Goal: Transaction & Acquisition: Purchase product/service

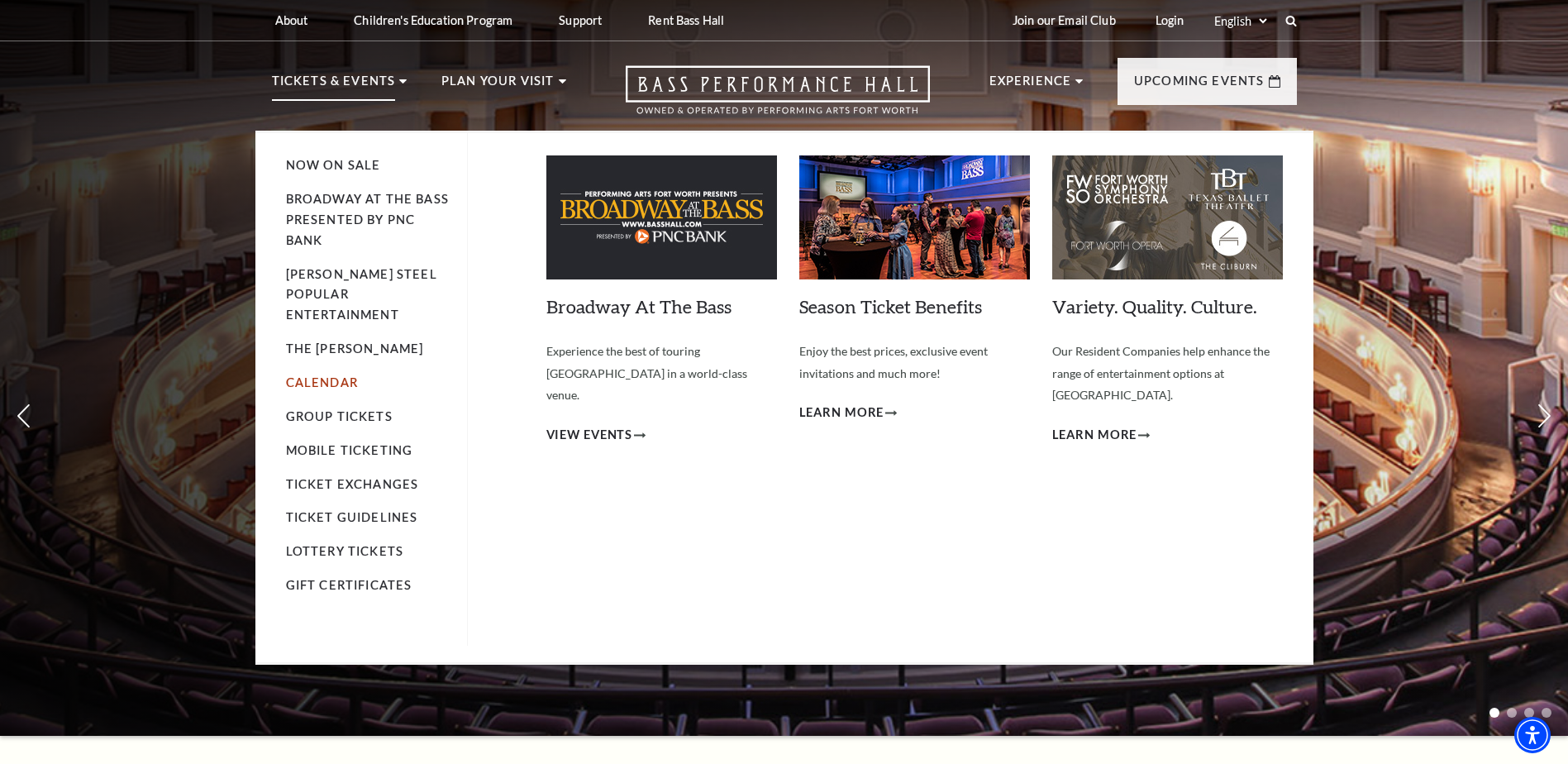
click at [327, 376] on link "Calendar" at bounding box center [322, 382] width 72 height 14
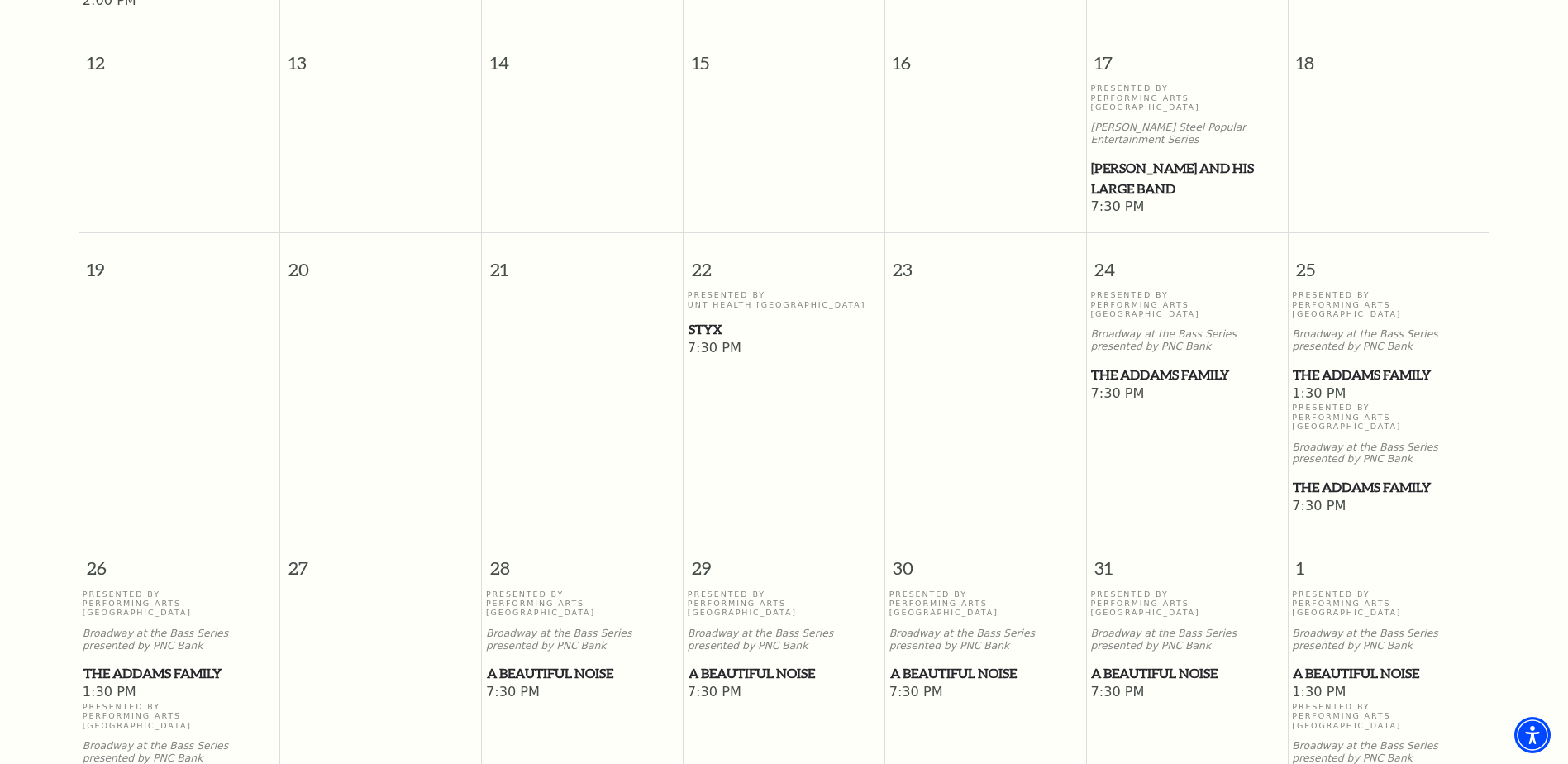
scroll to position [807, 0]
click at [1387, 363] on span "The Addams Family" at bounding box center [1388, 373] width 192 height 20
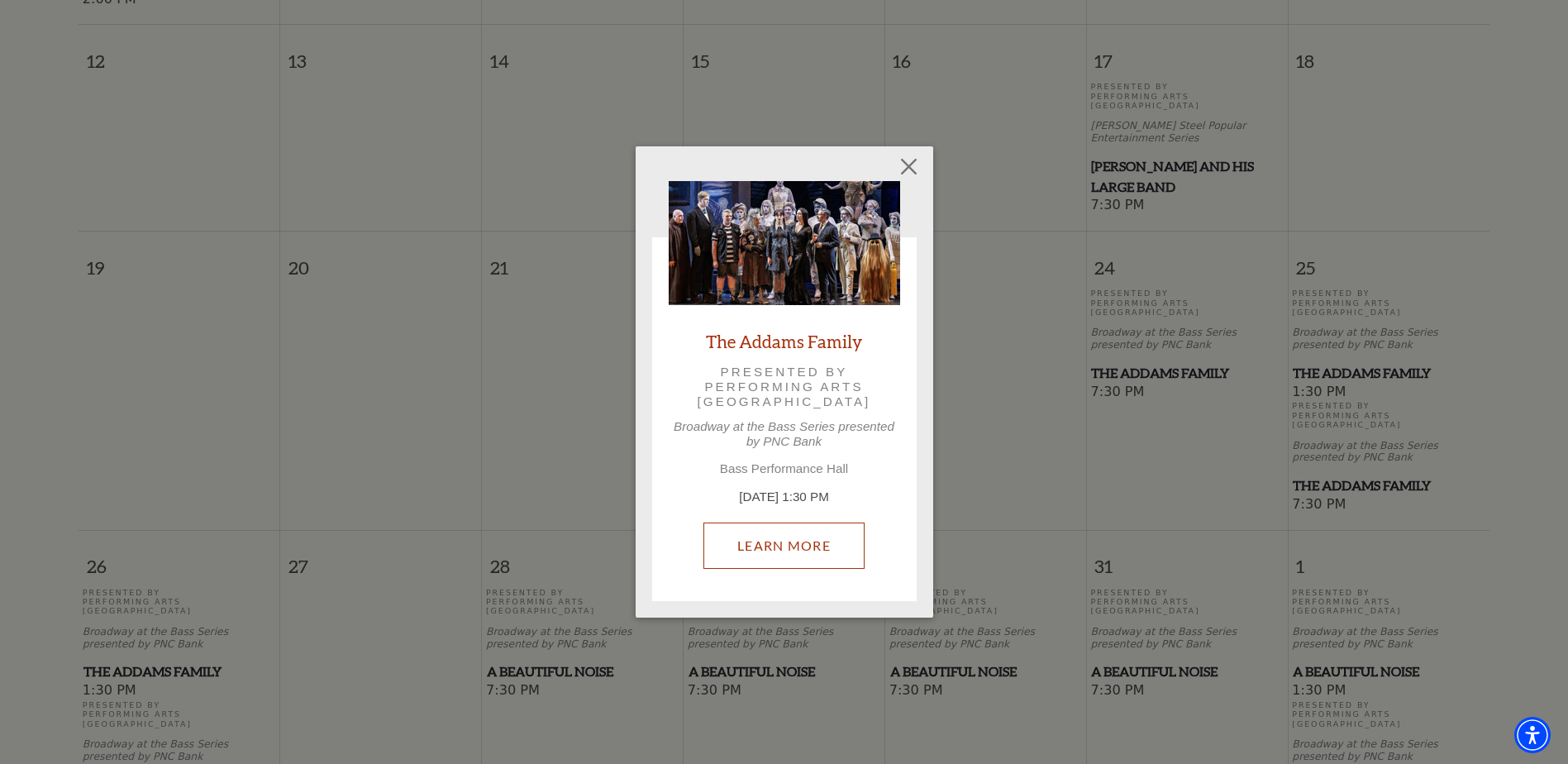
click at [796, 548] on link "Learn More" at bounding box center [784, 545] width 161 height 46
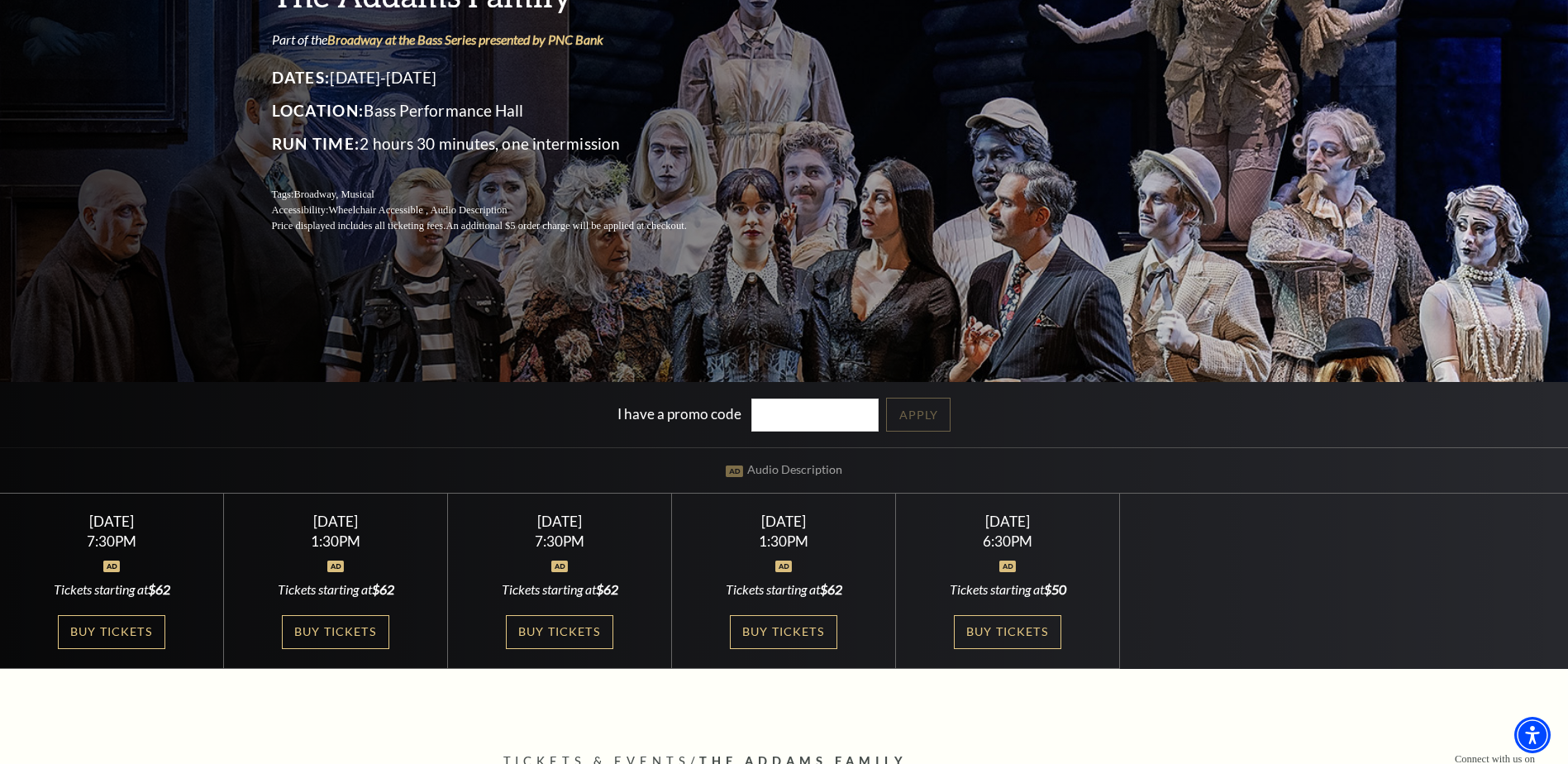
scroll to position [248, 0]
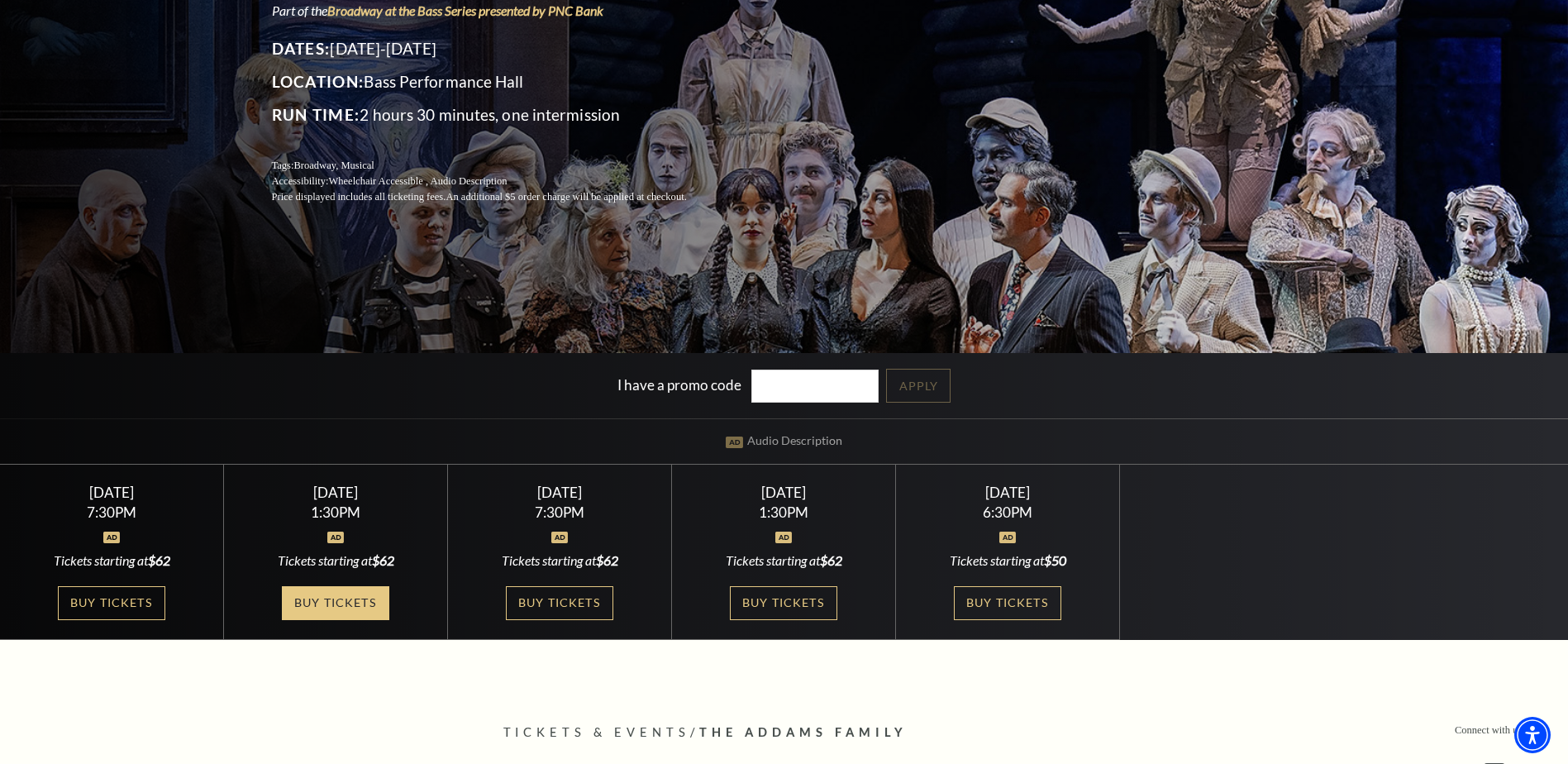
click at [341, 604] on link "Buy Tickets" at bounding box center [336, 603] width 107 height 34
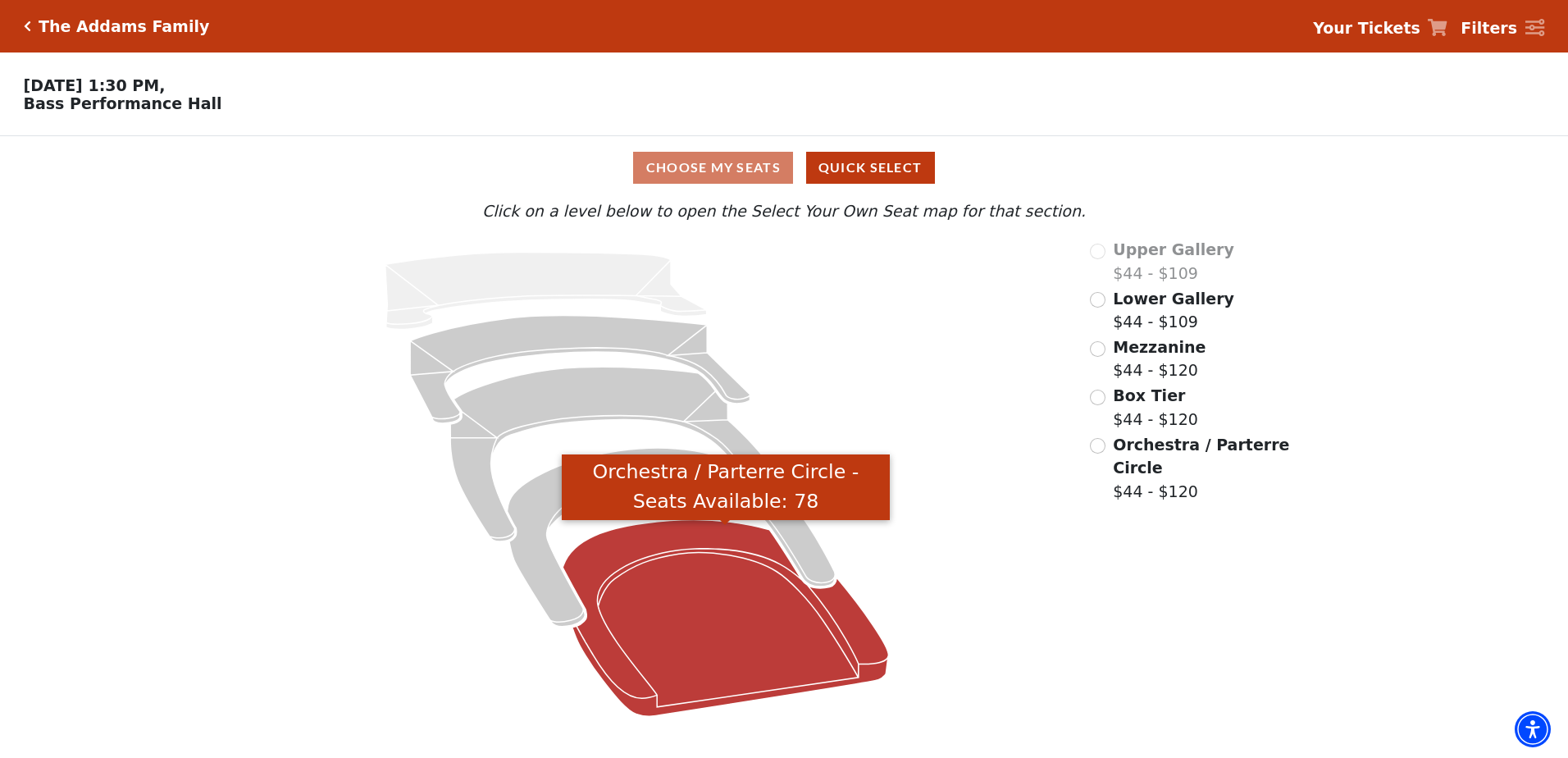
click at [693, 559] on icon "Orchestra / Parterre Circle - Seats Available: 78" at bounding box center [725, 618] width 325 height 197
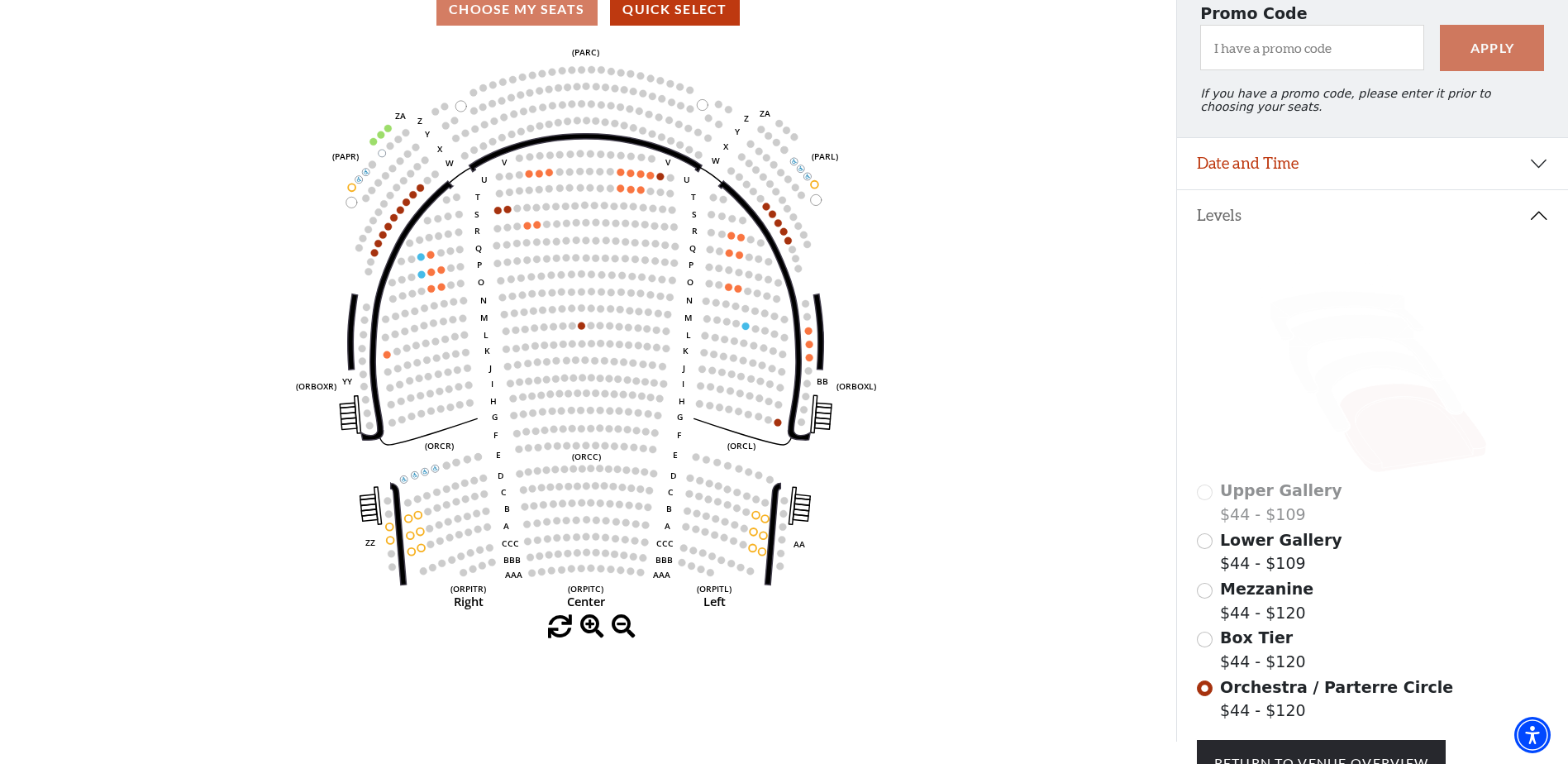
scroll to position [242, 0]
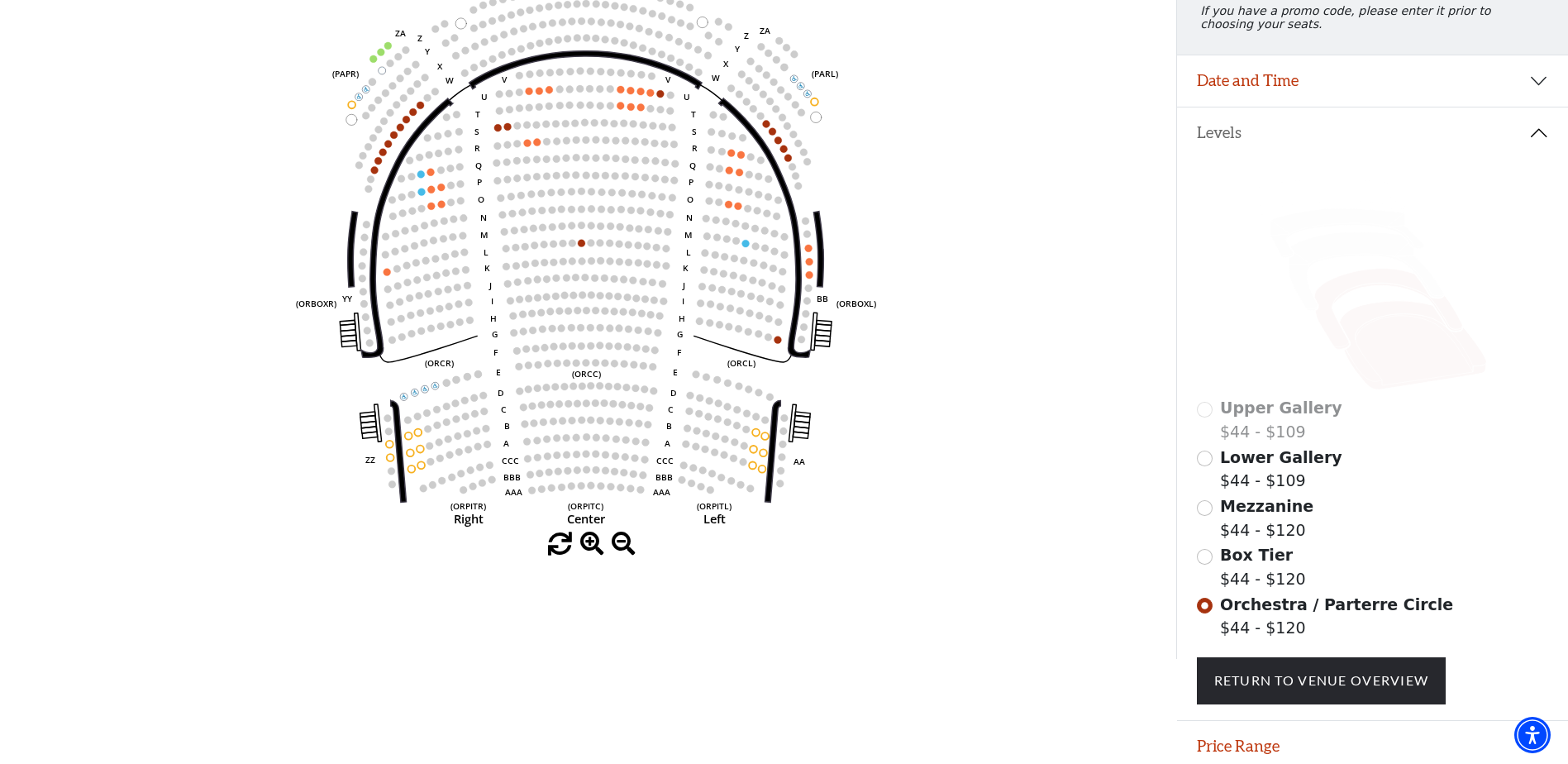
click at [1342, 298] on icon at bounding box center [1388, 308] width 148 height 81
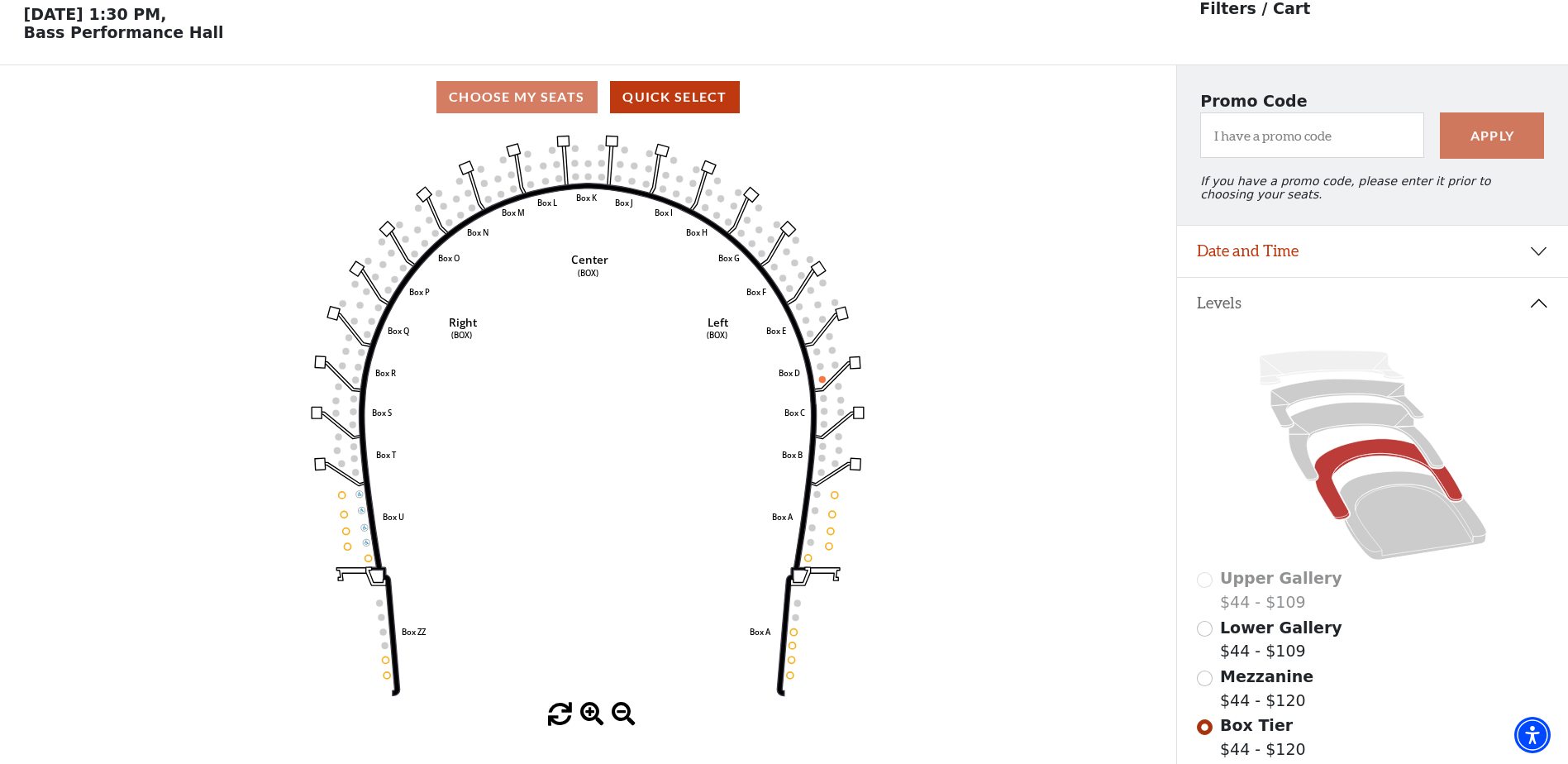
scroll to position [77, 0]
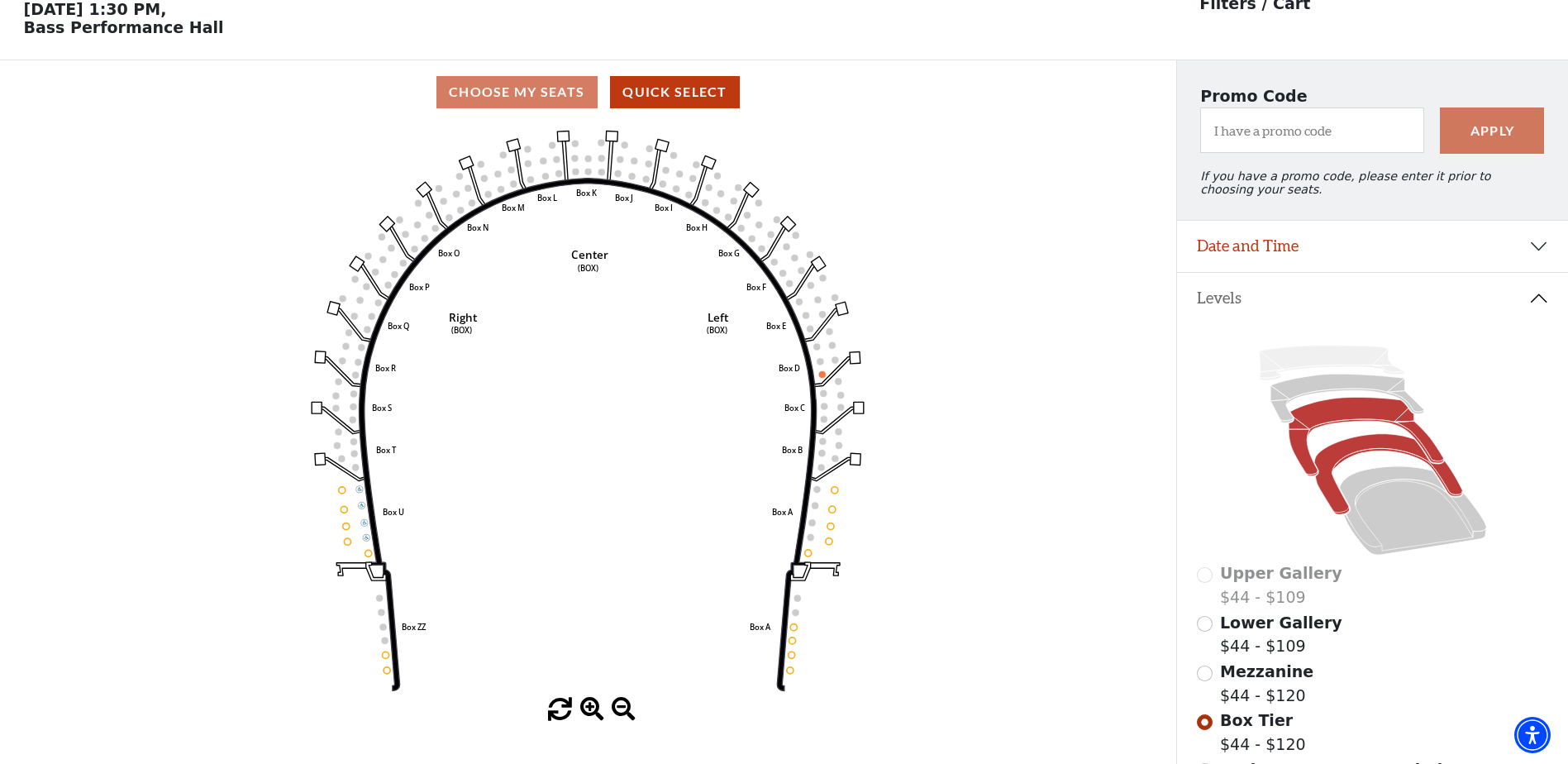
click at [1344, 416] on icon at bounding box center [1366, 437] width 155 height 78
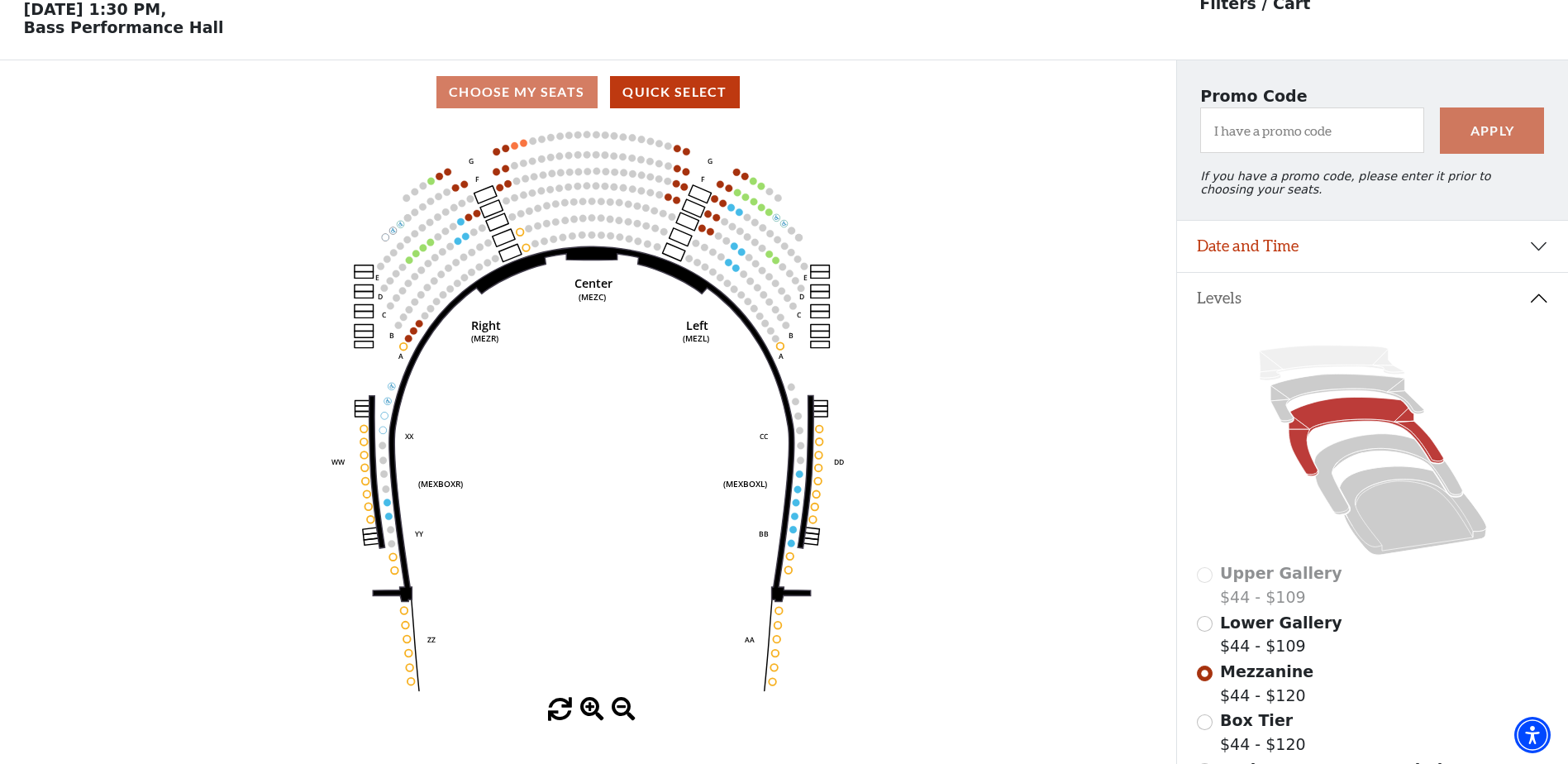
click at [1297, 417] on icon at bounding box center [1374, 450] width 353 height 222
click at [1297, 407] on icon at bounding box center [1347, 399] width 154 height 49
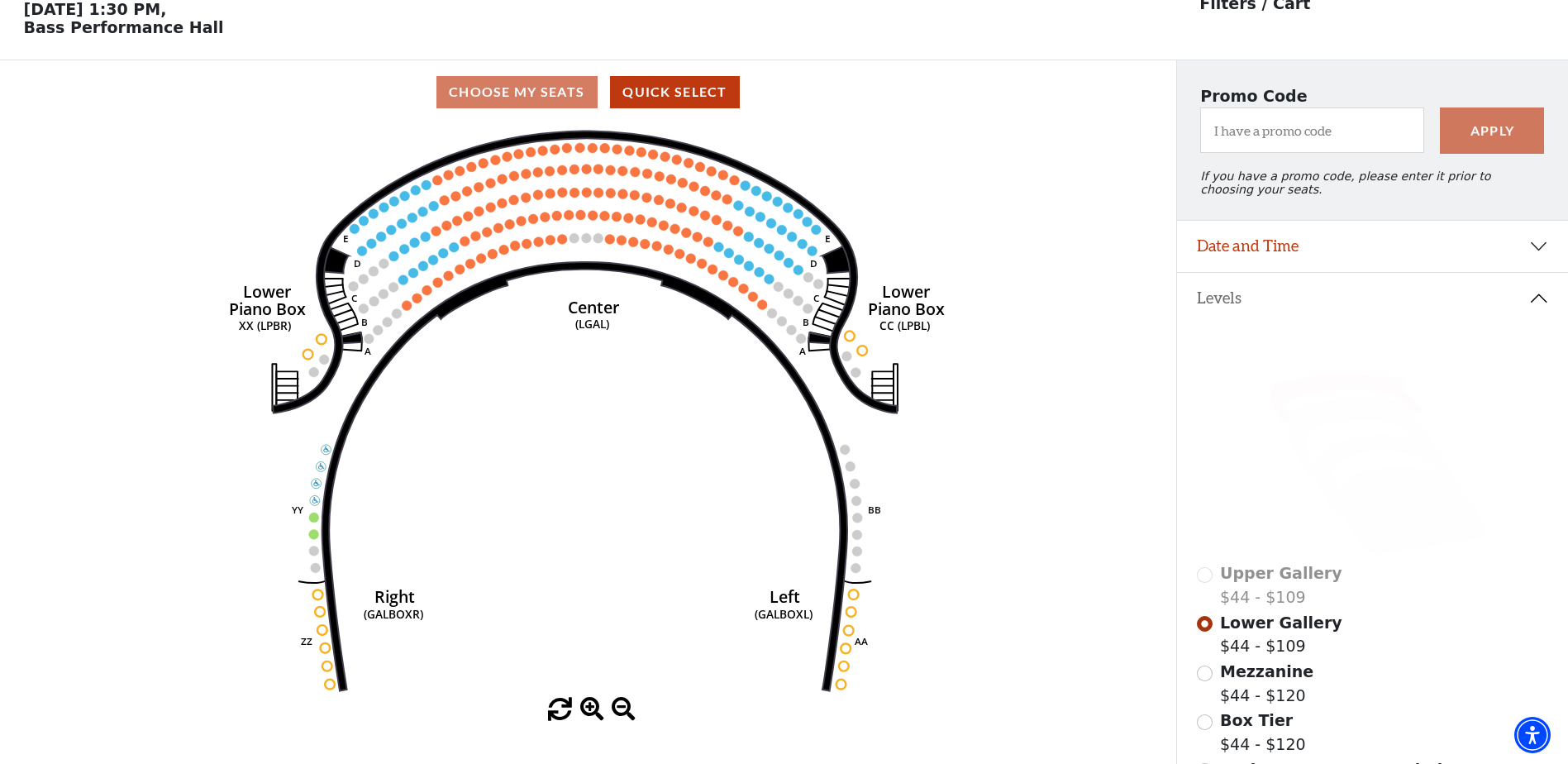
click at [1307, 376] on icon at bounding box center [1331, 363] width 146 height 35
click at [1301, 368] on icon at bounding box center [1331, 363] width 146 height 35
click at [1293, 371] on icon at bounding box center [1331, 363] width 146 height 35
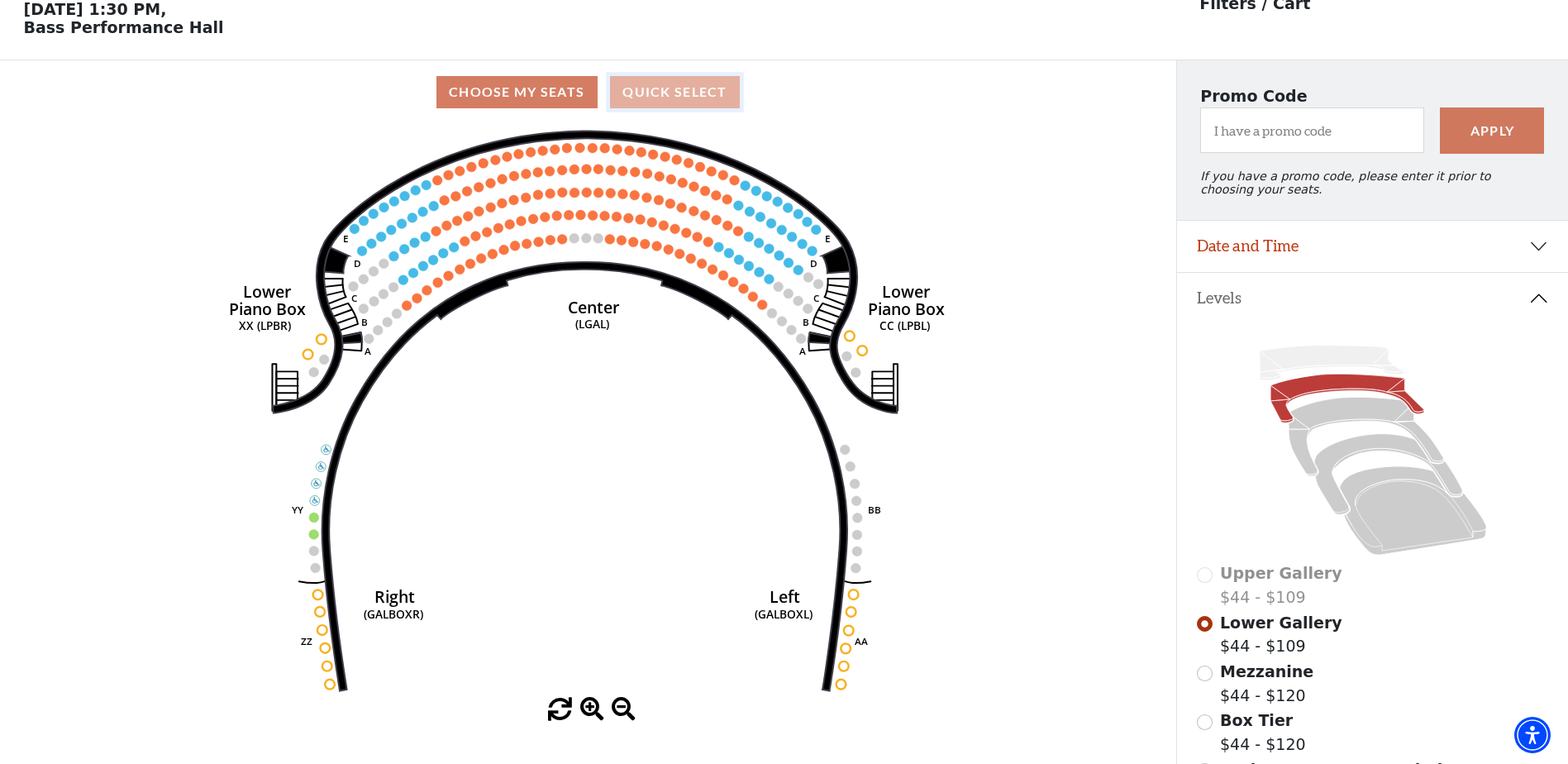
click at [707, 98] on button "Quick Select" at bounding box center [675, 92] width 129 height 32
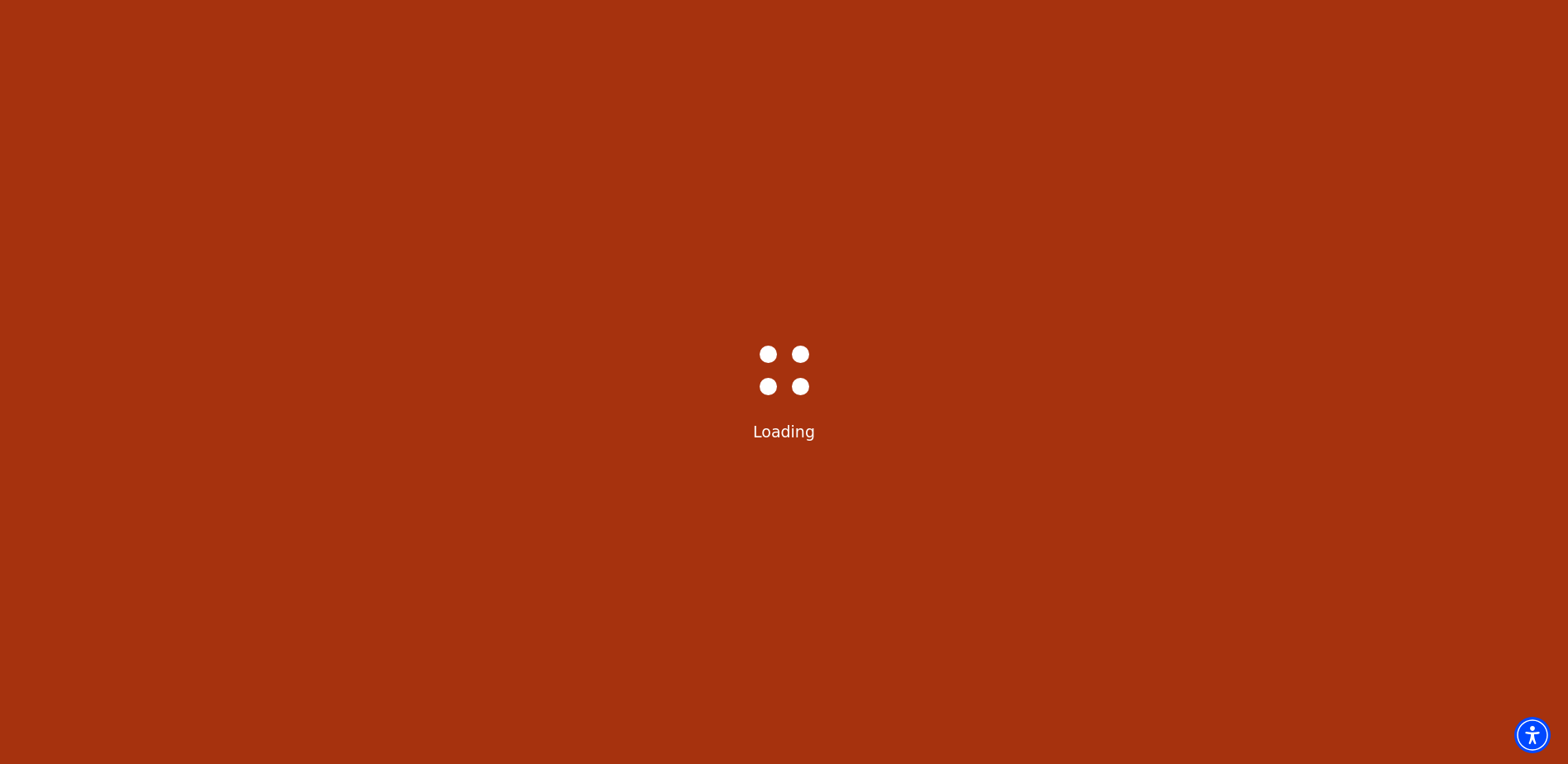
scroll to position [0, 0]
select select "6291"
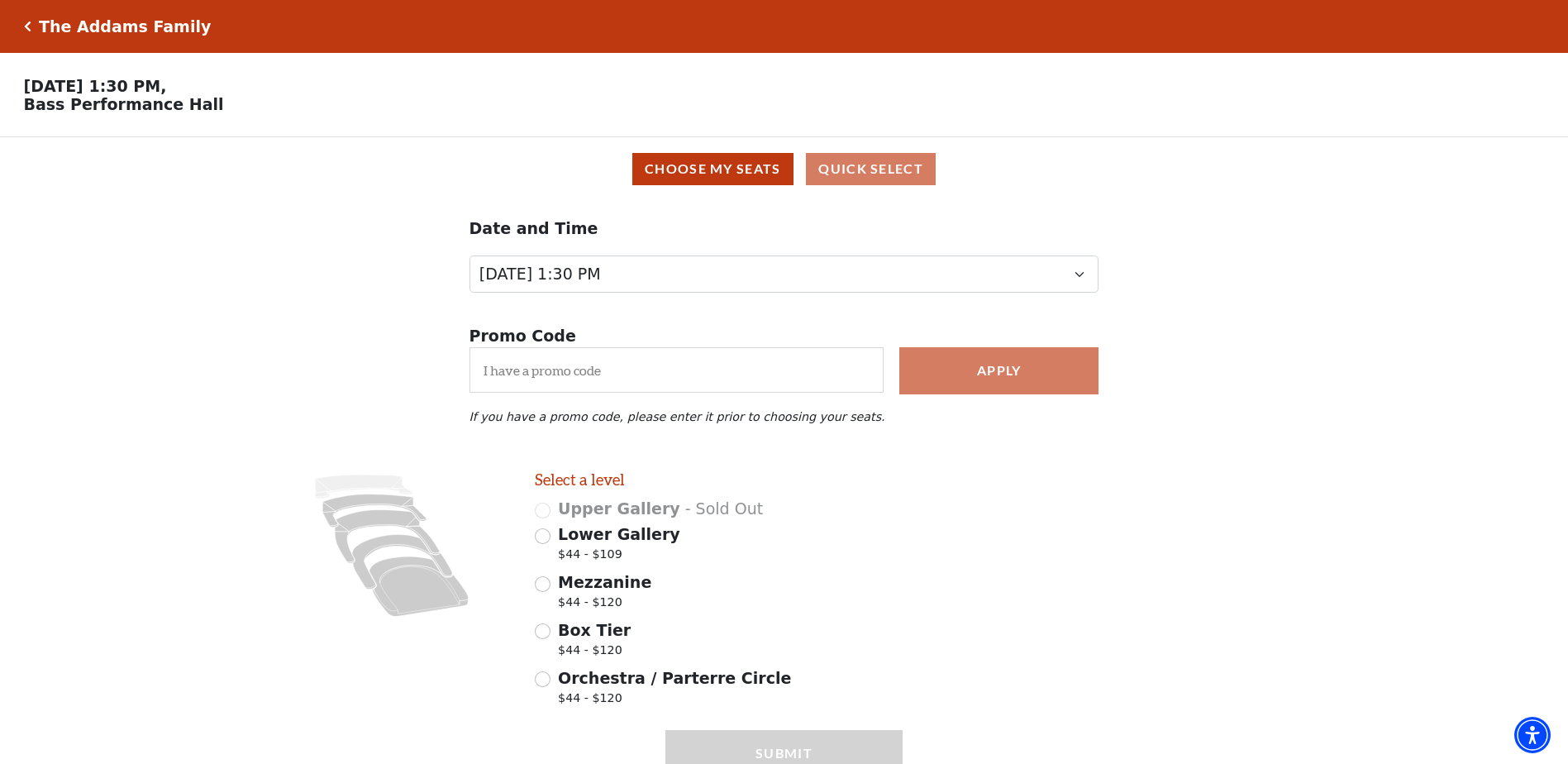
click at [551, 694] on div "Orchestra / Parterre Circle $44 - $120" at bounding box center [719, 689] width 369 height 46
click at [545, 687] on input "Orchestra / Parterre Circle $44 - $120" at bounding box center [543, 679] width 15 height 15
radio input "true"
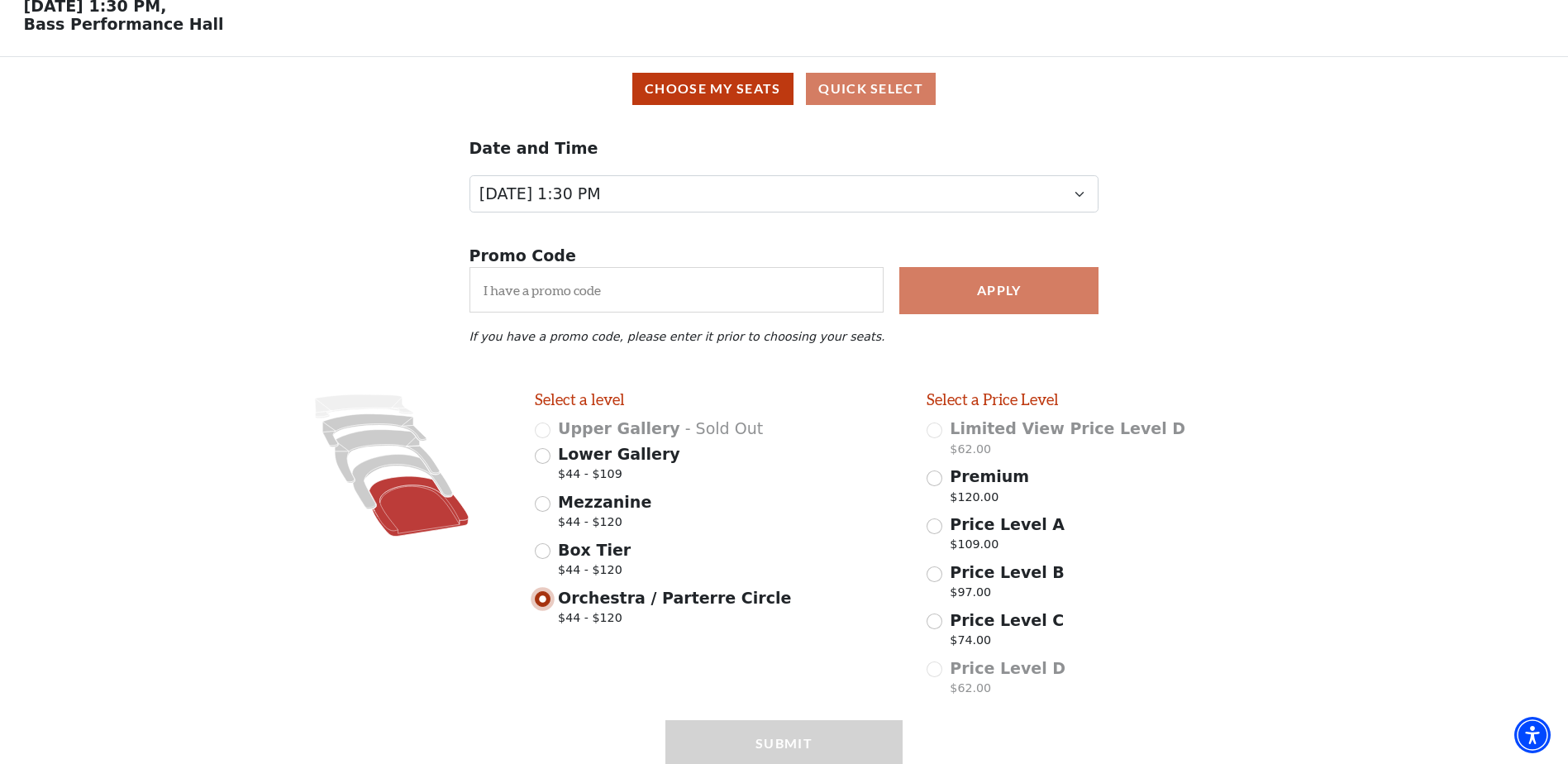
scroll to position [155, 0]
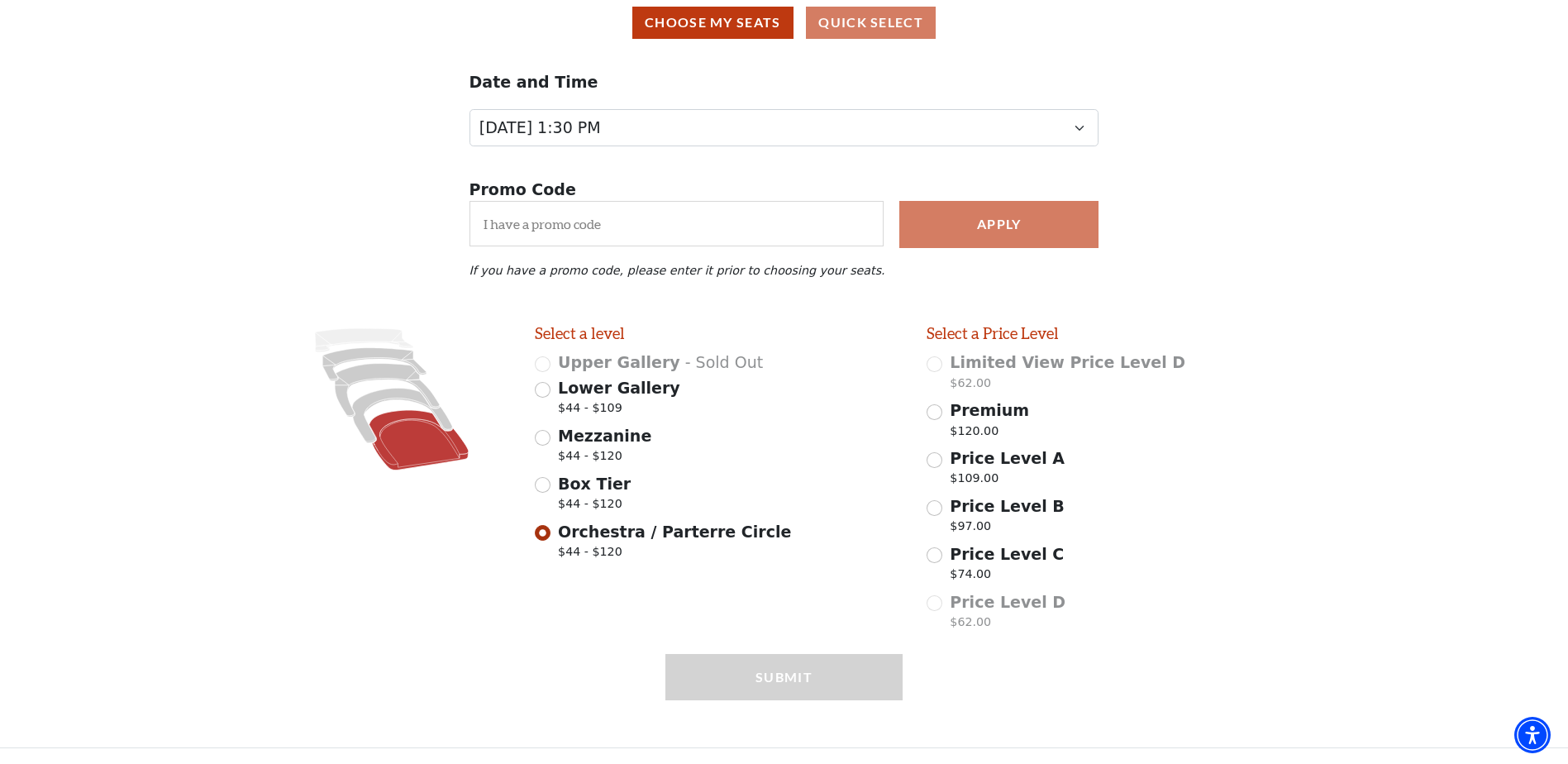
click at [936, 607] on div "Price Level D $62.00" at bounding box center [1111, 613] width 369 height 46
click at [554, 485] on div "Box Tier $44 - $120" at bounding box center [719, 495] width 369 height 46
click at [544, 487] on input "Box Tier $44 - $120" at bounding box center [543, 485] width 15 height 15
radio input "true"
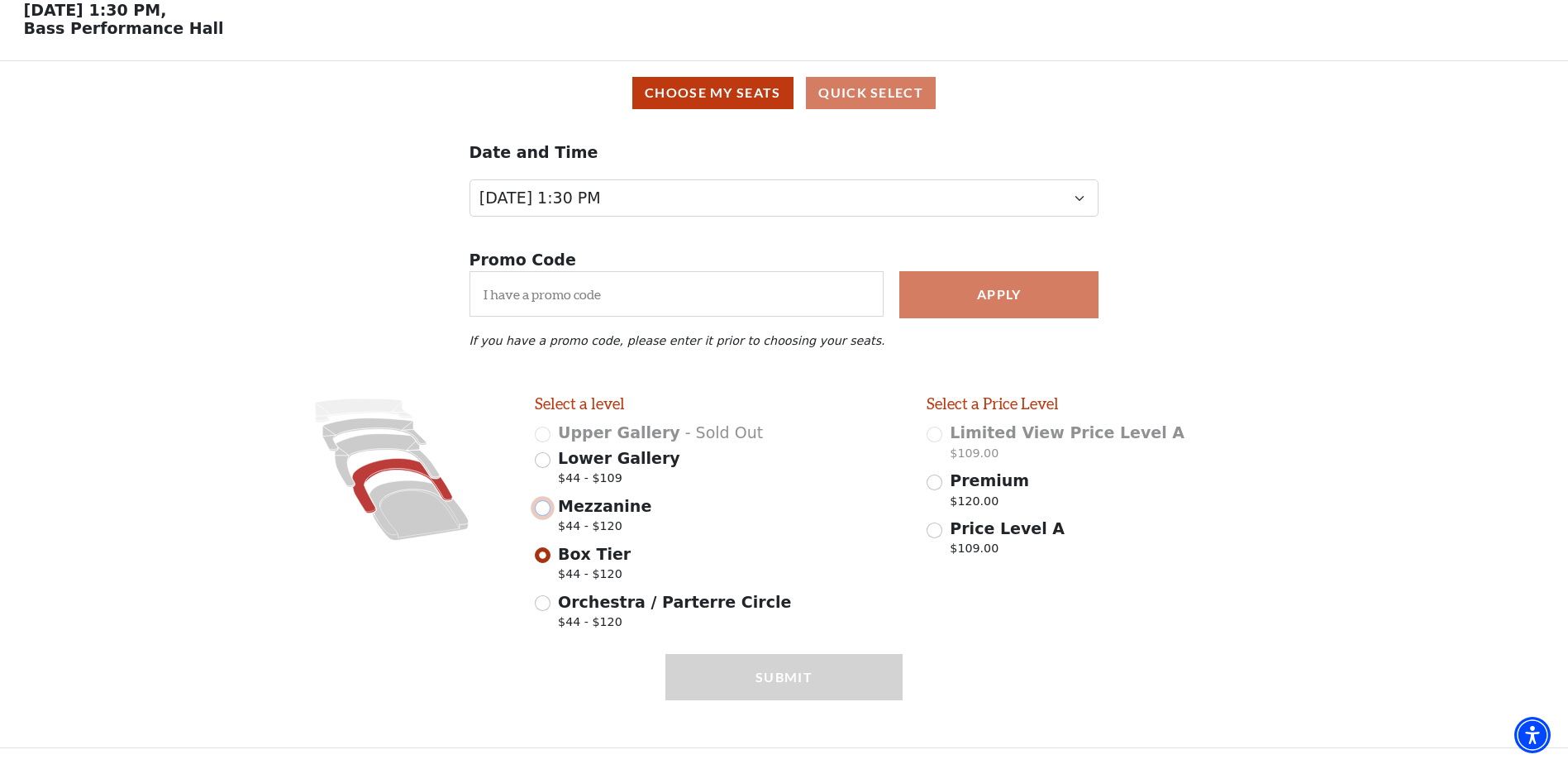
click at [546, 506] on input "Mezzanine $44 - $120" at bounding box center [543, 508] width 15 height 15
radio input "true"
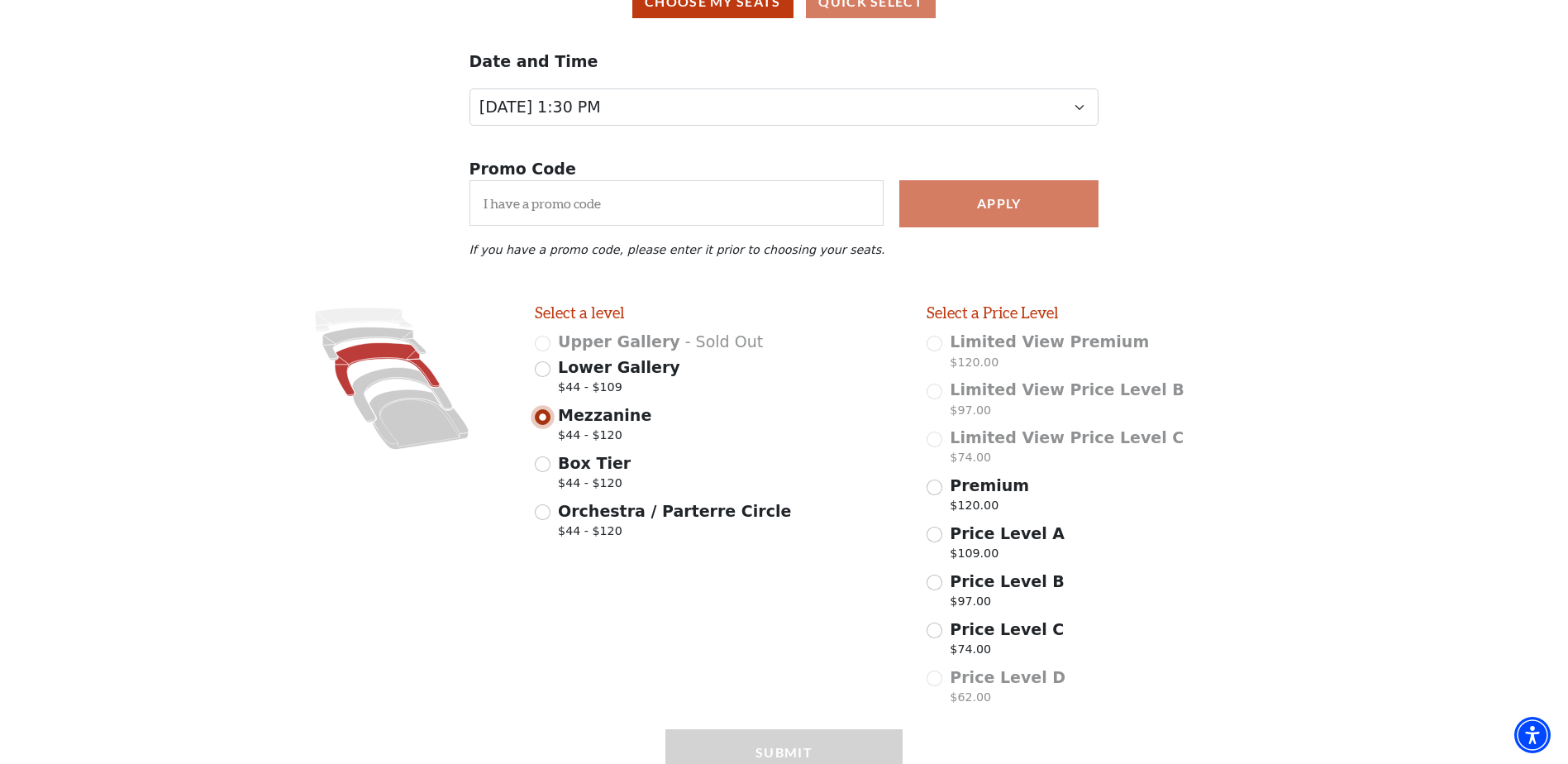
scroll to position [251, 0]
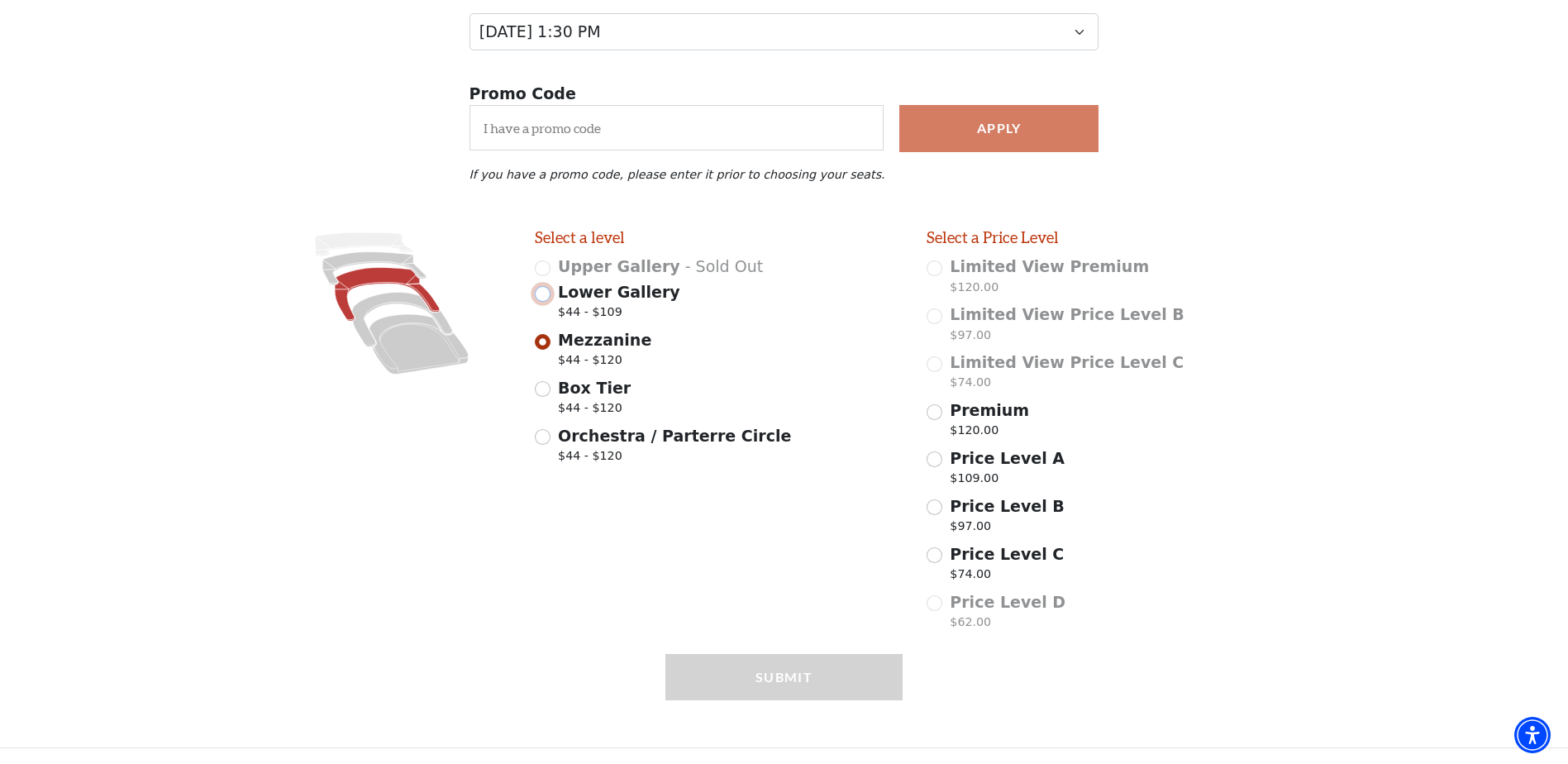
click at [543, 296] on input "Lower Gallery $44 - $109" at bounding box center [543, 294] width 15 height 15
radio input "true"
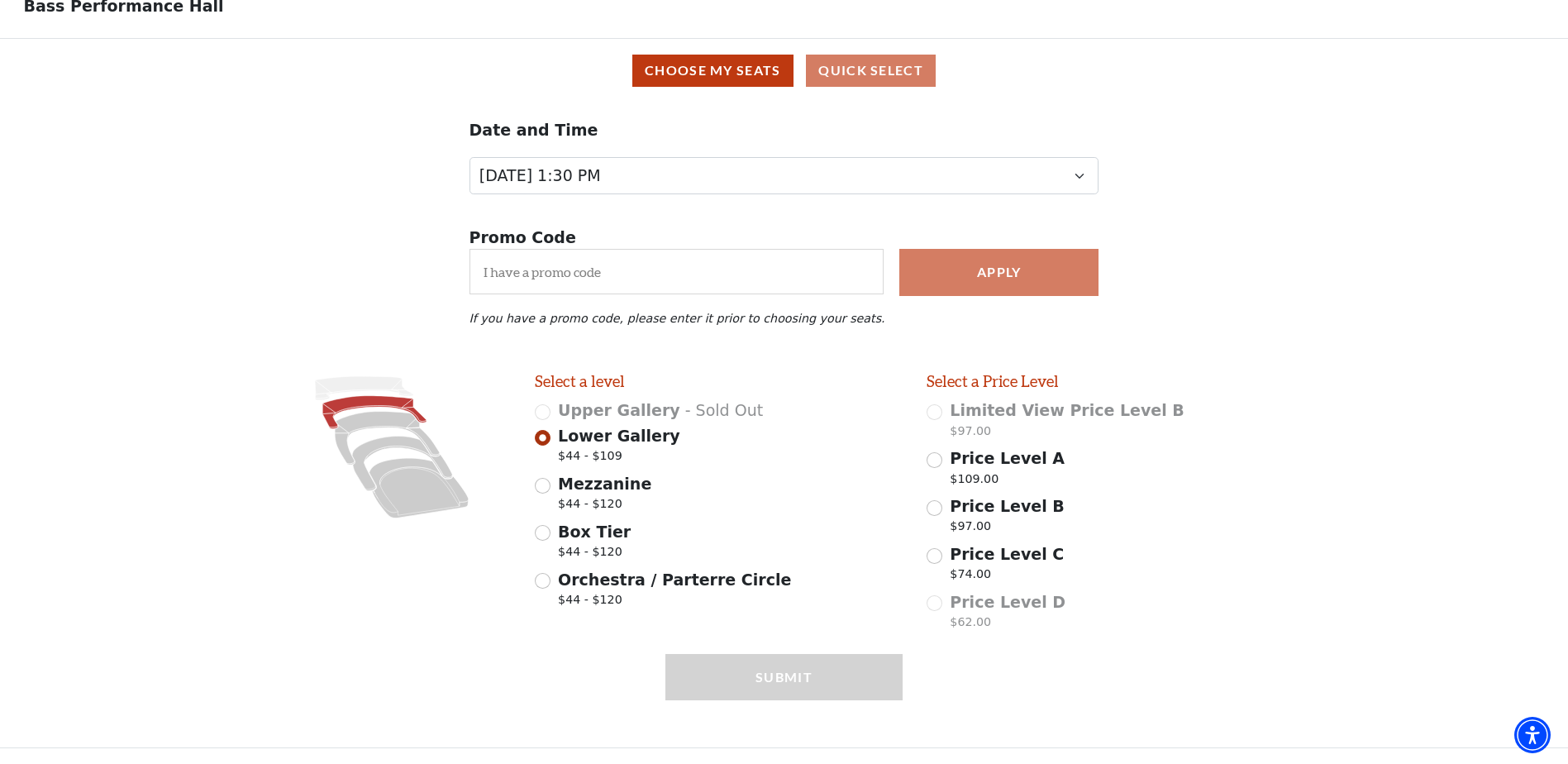
click at [551, 583] on div "Orchestra / Parterre Circle $44 - $120" at bounding box center [719, 591] width 369 height 46
click at [537, 579] on input "Orchestra / Parterre Circle $44 - $120" at bounding box center [543, 581] width 15 height 15
radio input "true"
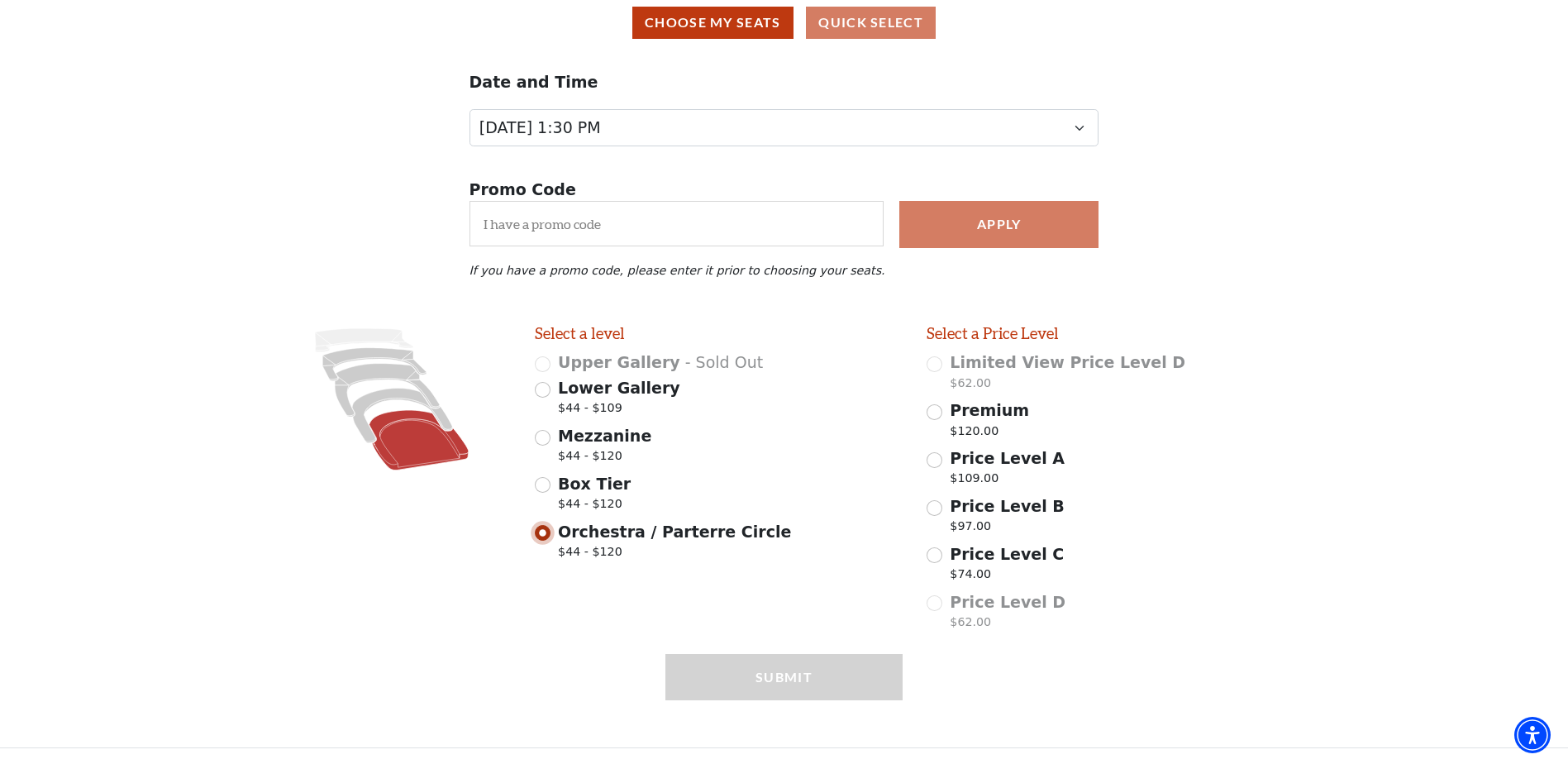
scroll to position [155, 0]
click at [979, 609] on span "Price Level D" at bounding box center [1008, 601] width 116 height 18
click at [933, 555] on input "Price Level C $74.00" at bounding box center [934, 555] width 15 height 15
radio input "true"
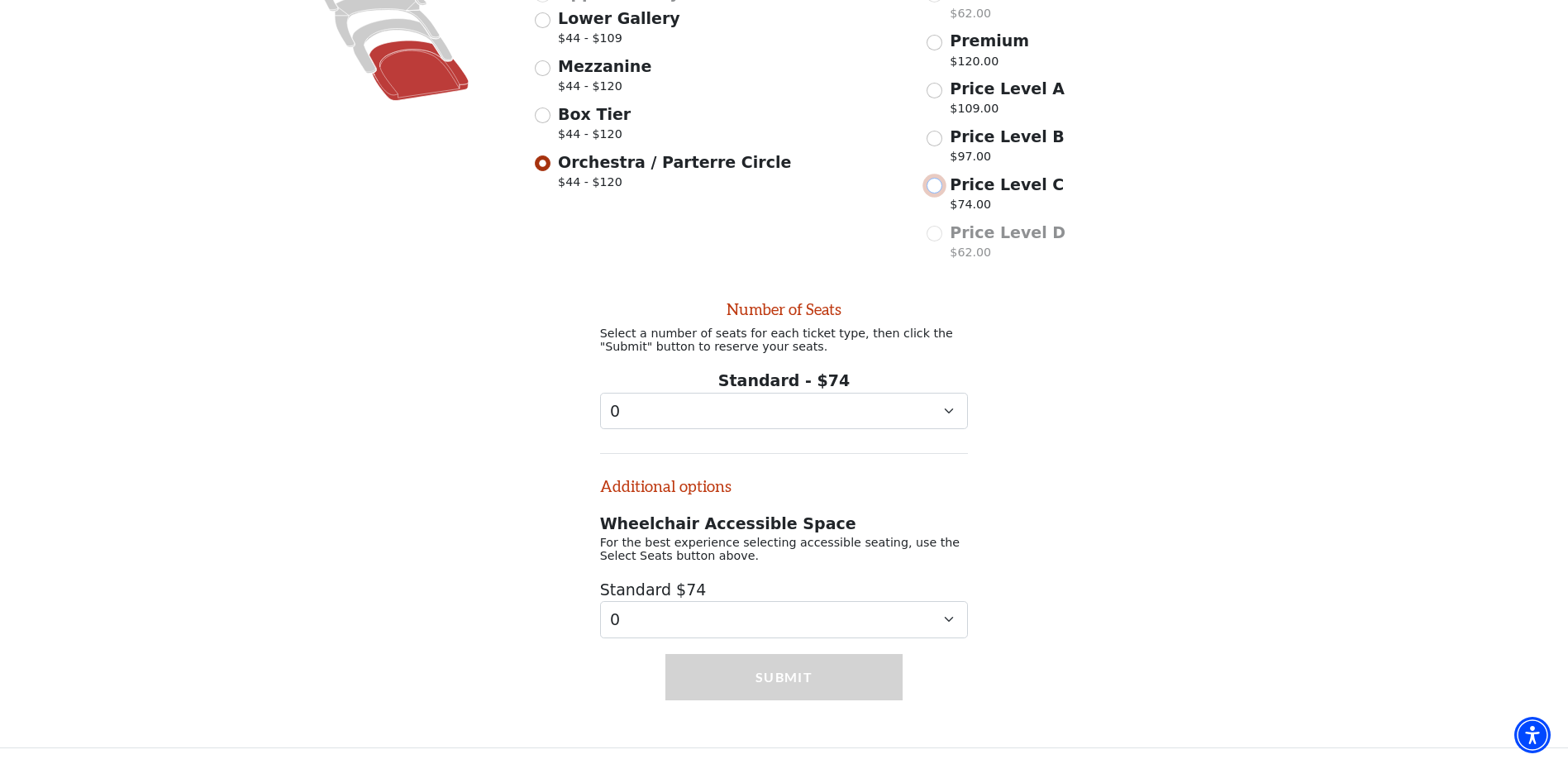
scroll to position [535, 0]
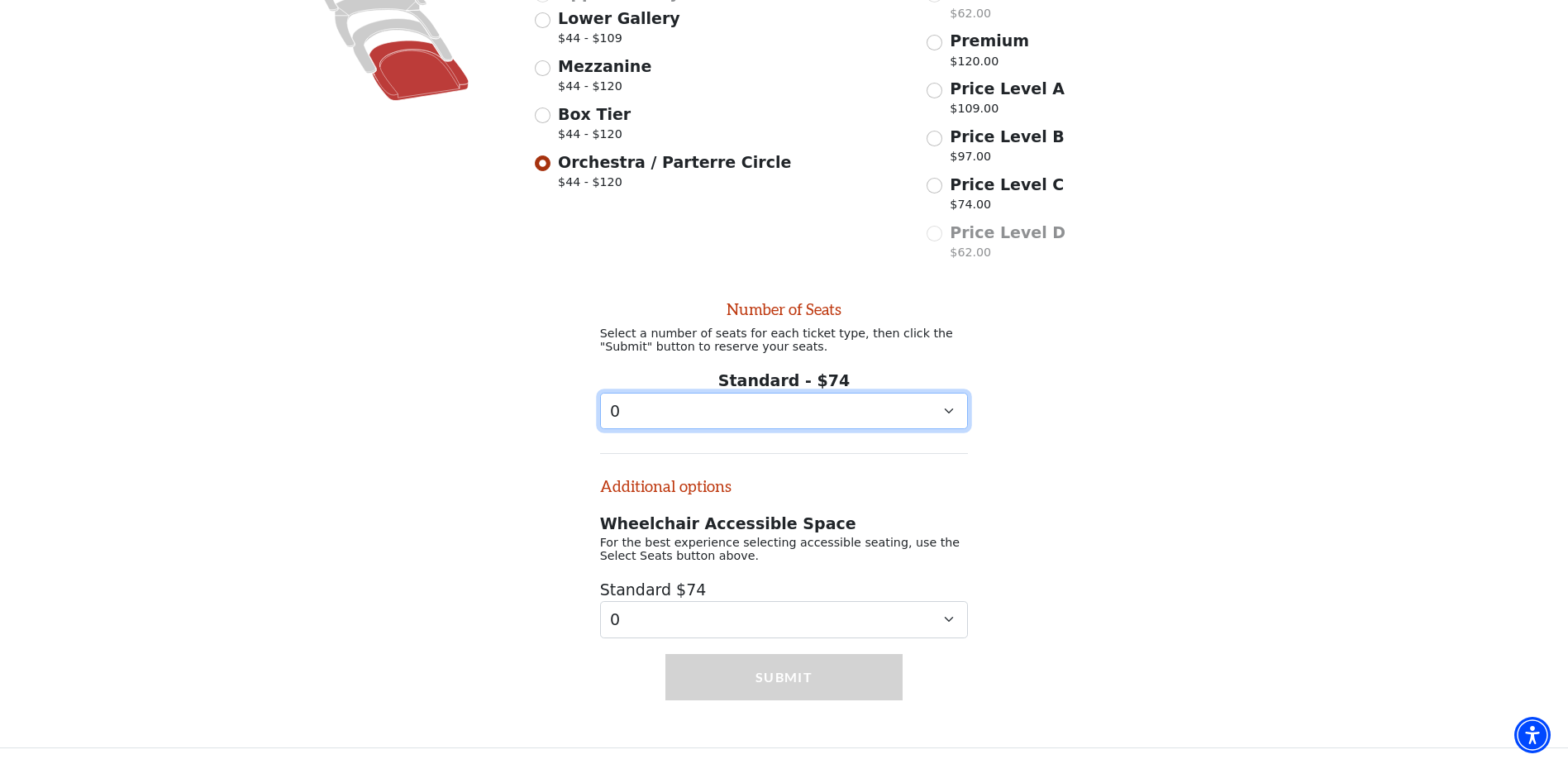
click at [824, 411] on select "0 1 2 3 4 5 6 7 8 9" at bounding box center [784, 411] width 369 height 37
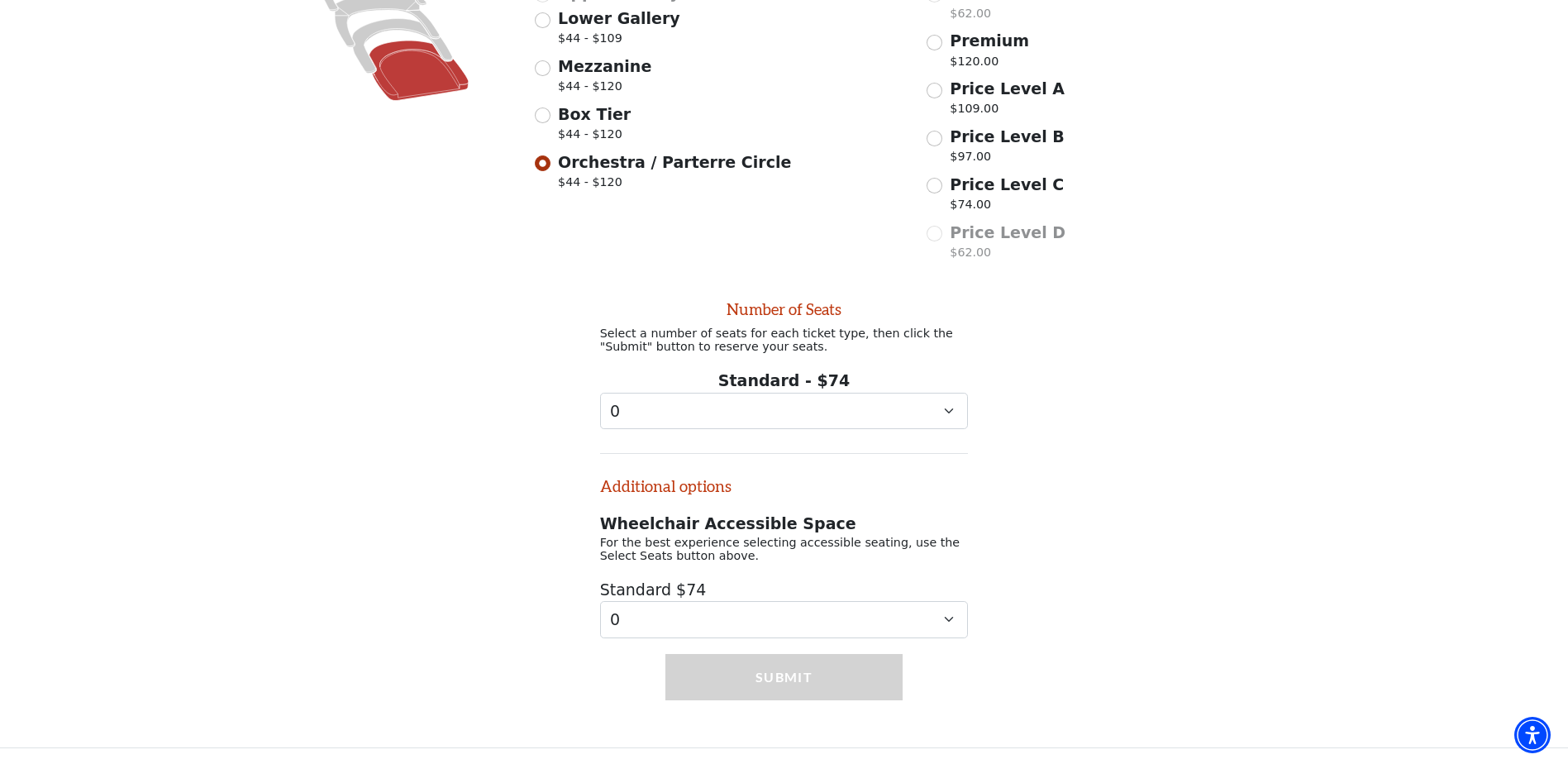
click at [905, 268] on div "Number of Seats Select a number of seats for each ticket type, then click the "…" at bounding box center [784, 453] width 1568 height 370
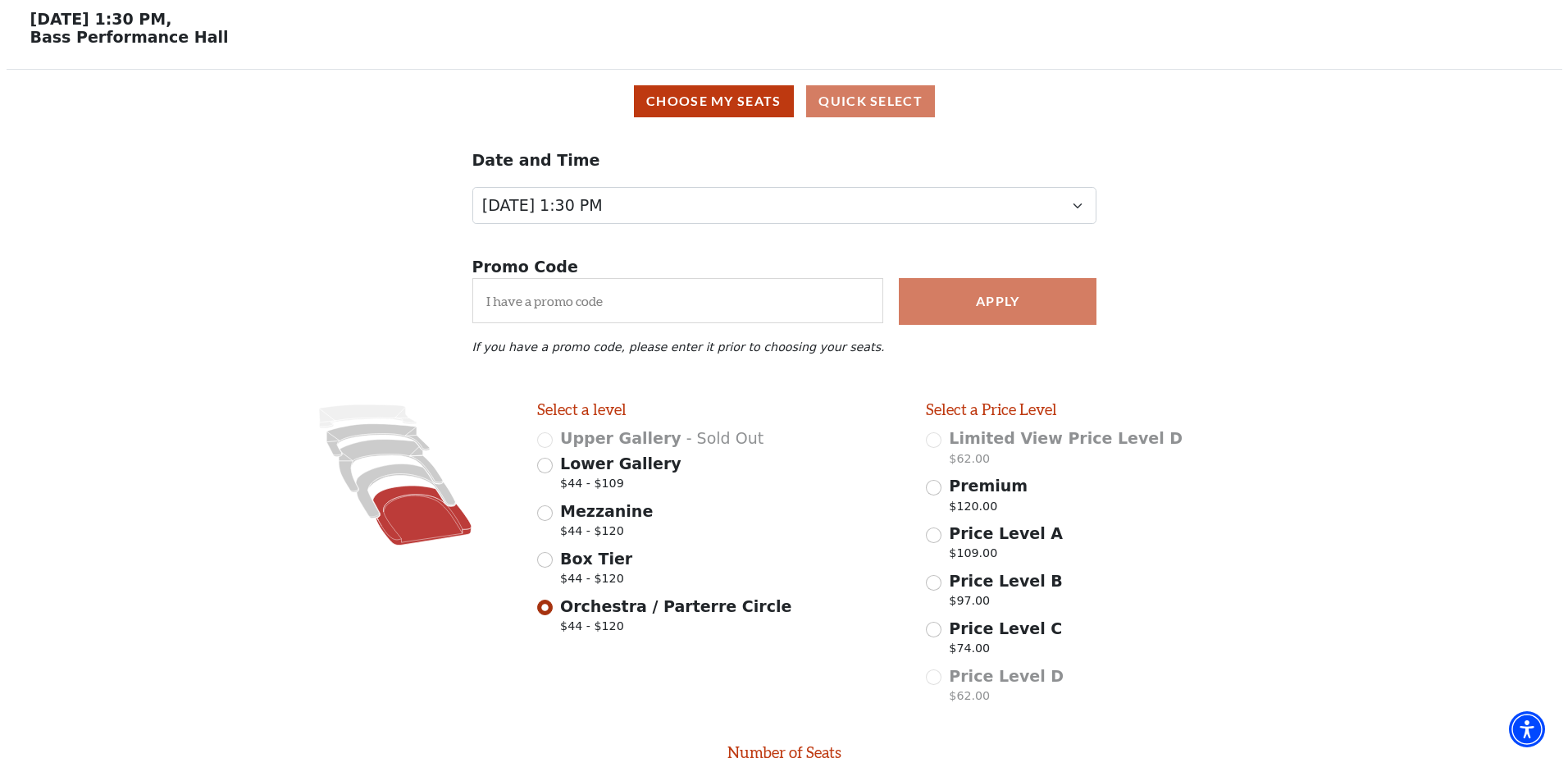
scroll to position [0, 0]
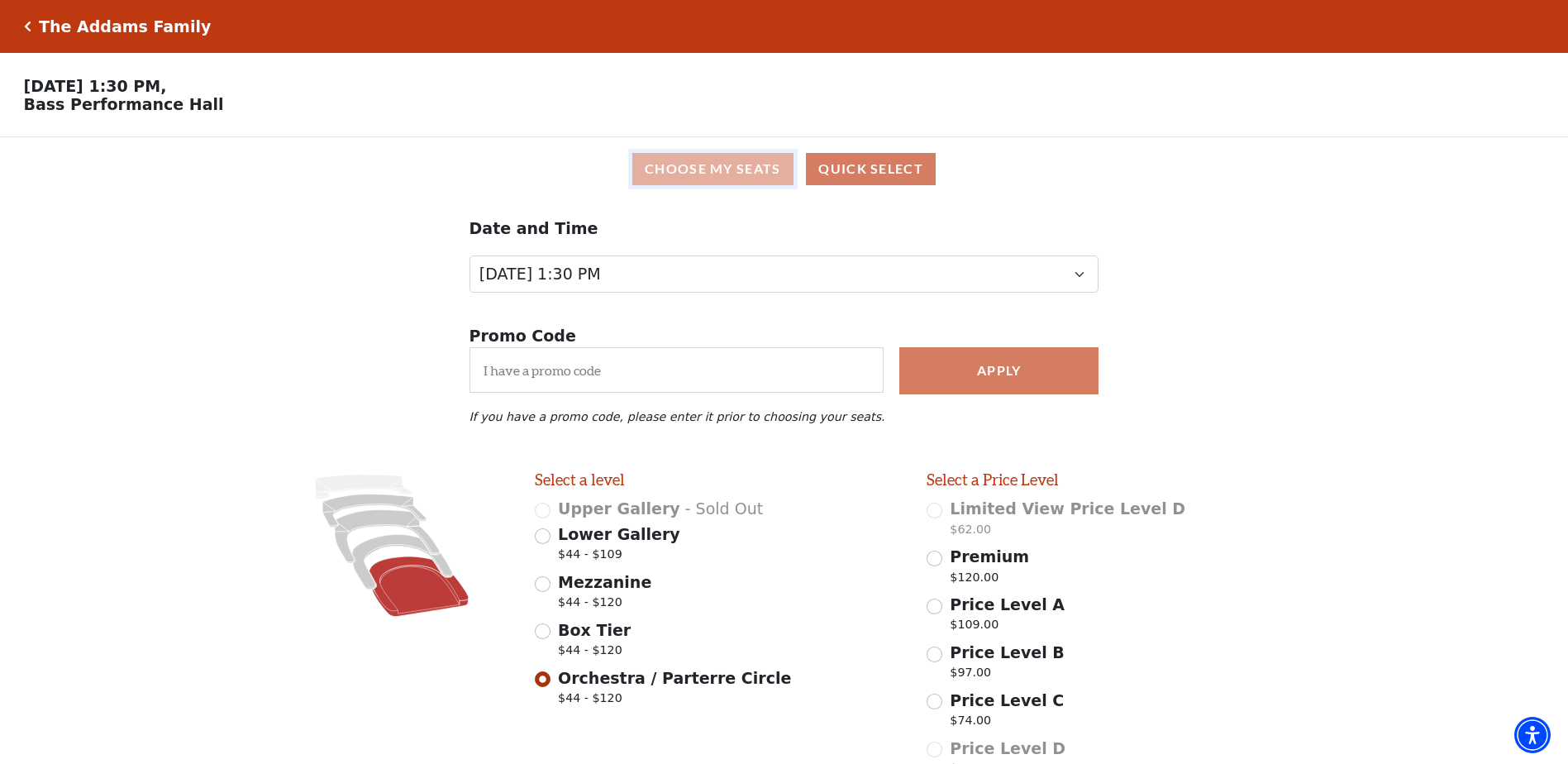
click at [731, 176] on button "Choose My Seats" at bounding box center [713, 169] width 161 height 32
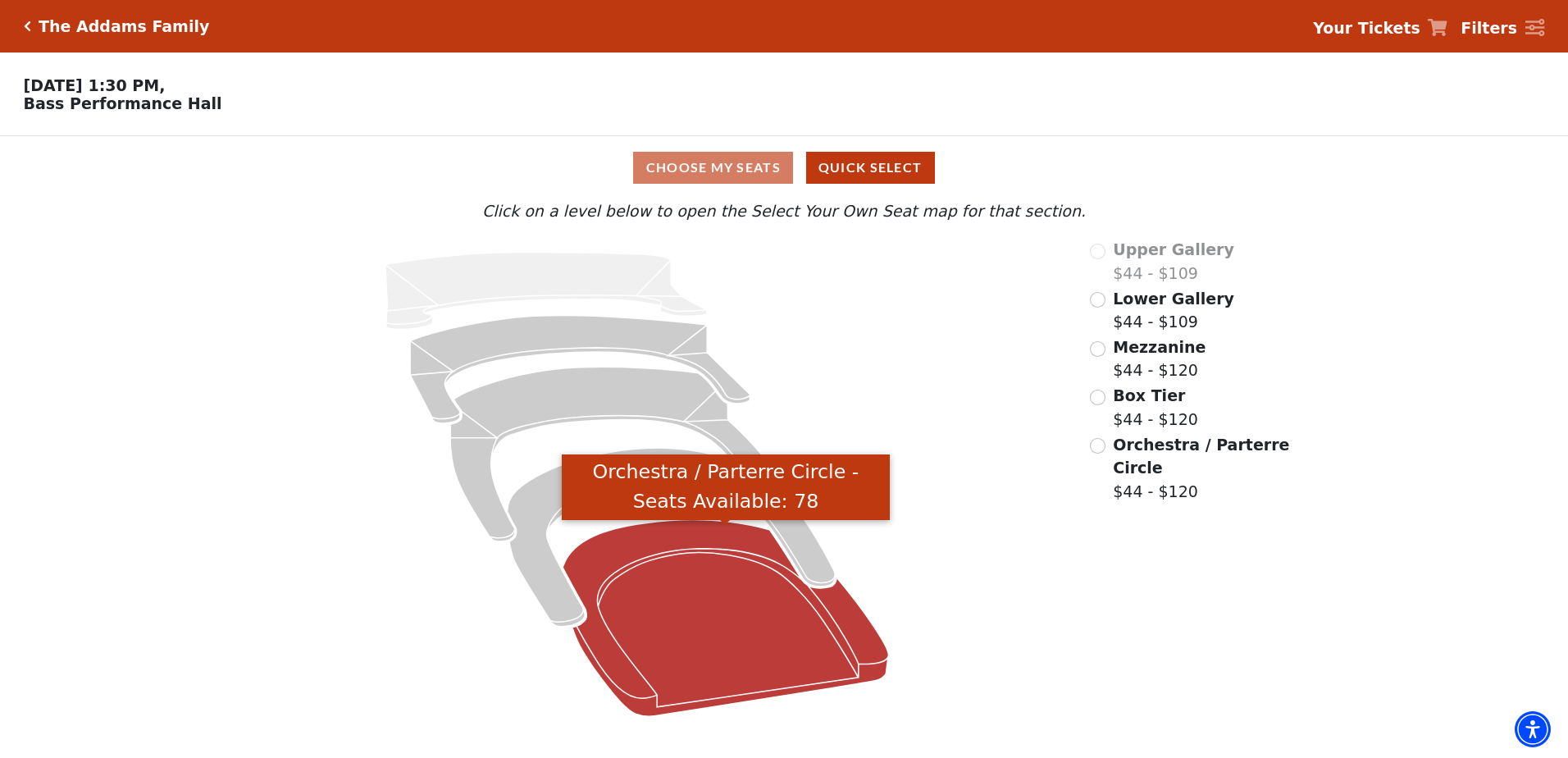
click at [741, 614] on icon "Orchestra / Parterre Circle - Seats Available: 78" at bounding box center [725, 618] width 325 height 197
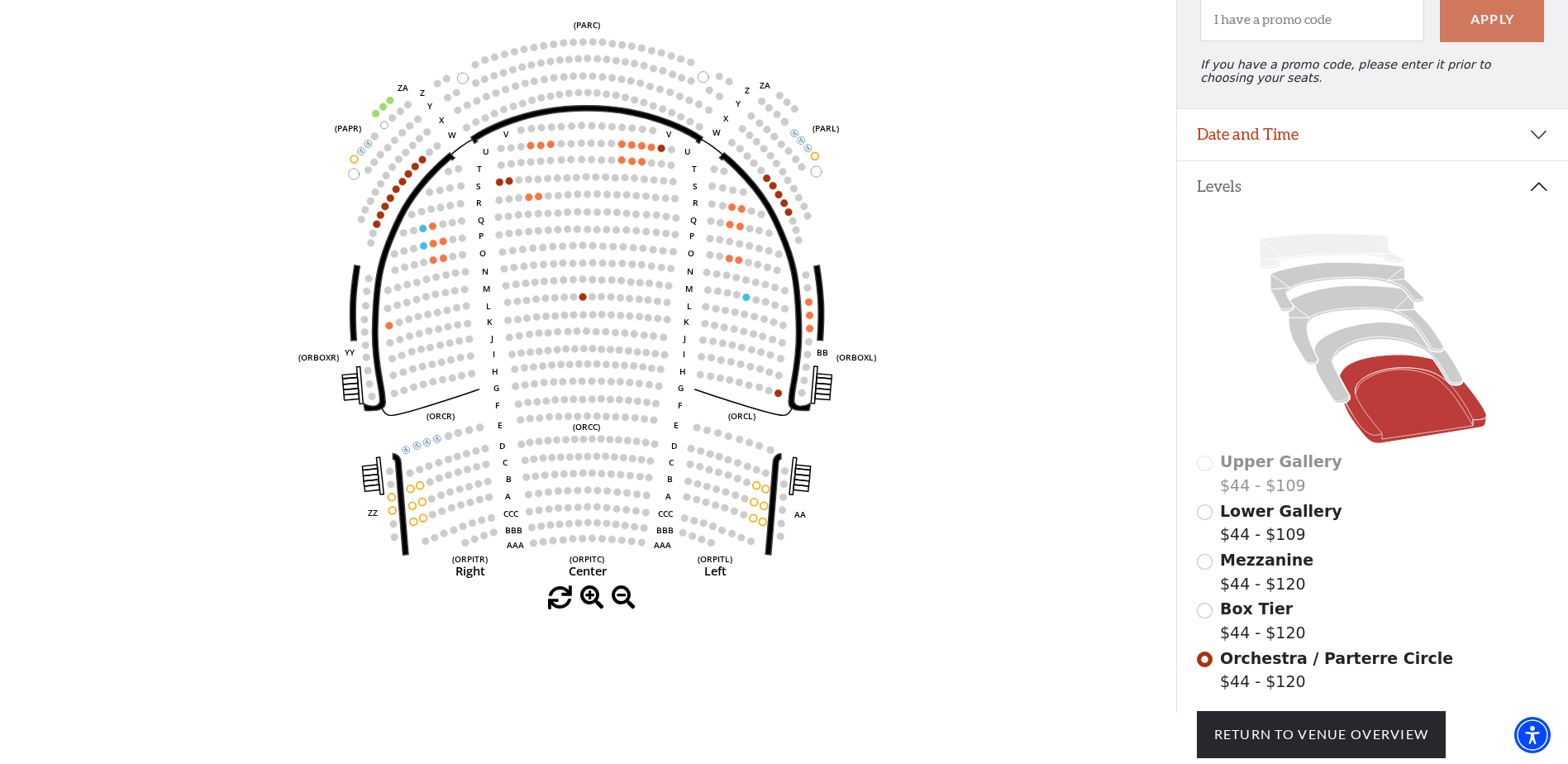
scroll to position [313, 0]
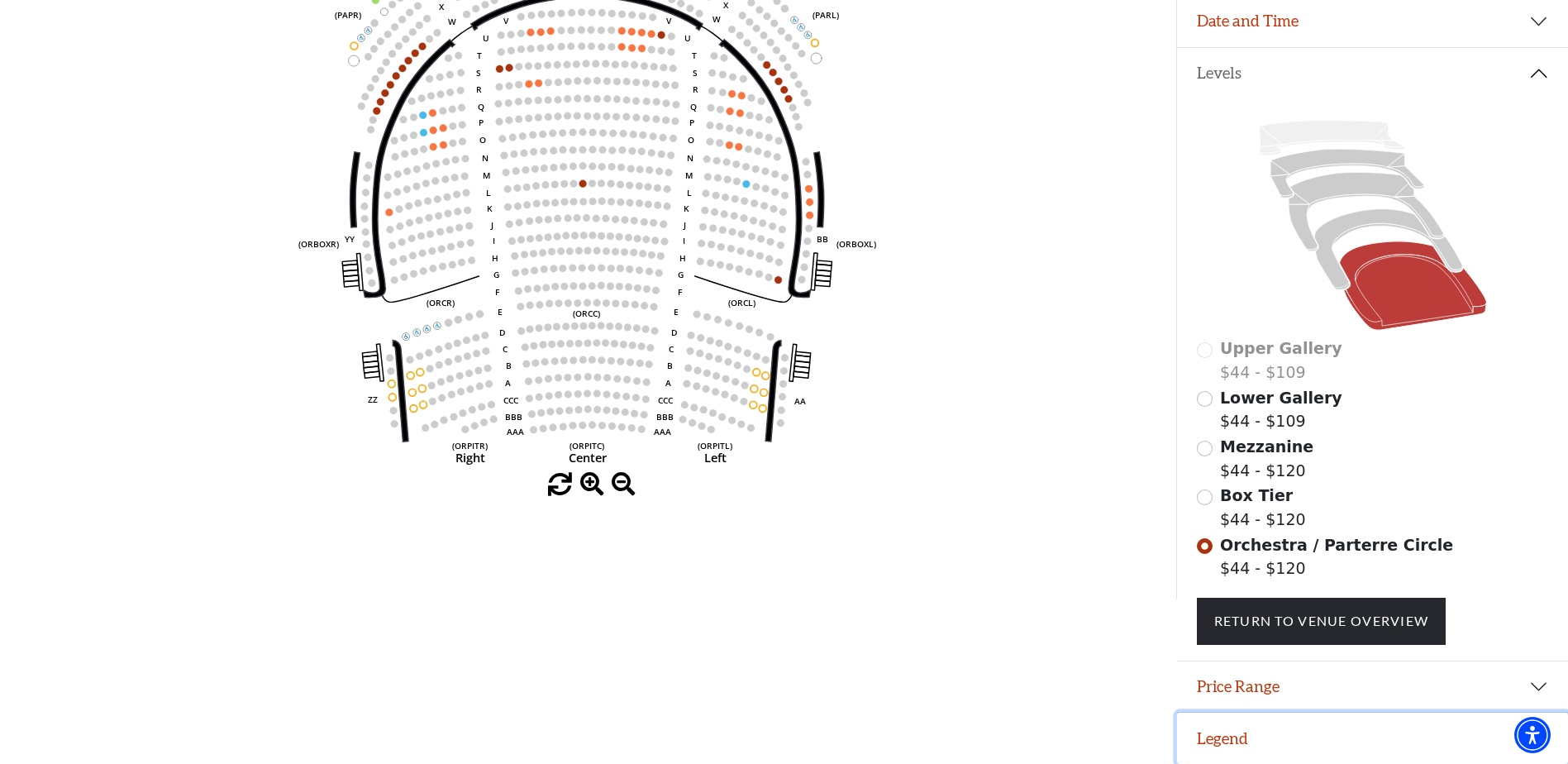
click at [1261, 731] on button "Legend" at bounding box center [1372, 738] width 391 height 51
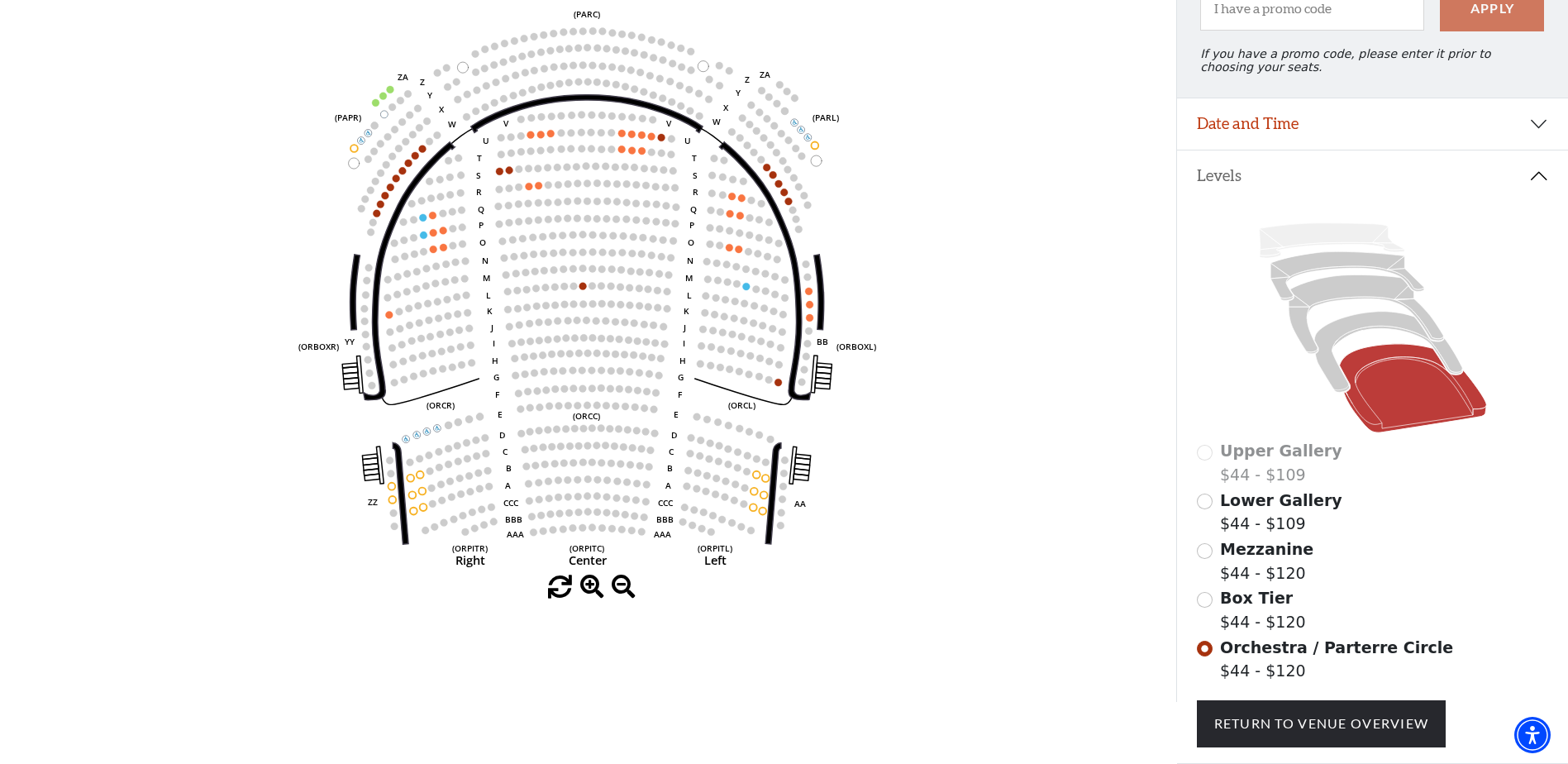
scroll to position [148, 0]
